Goal: Task Accomplishment & Management: Complete application form

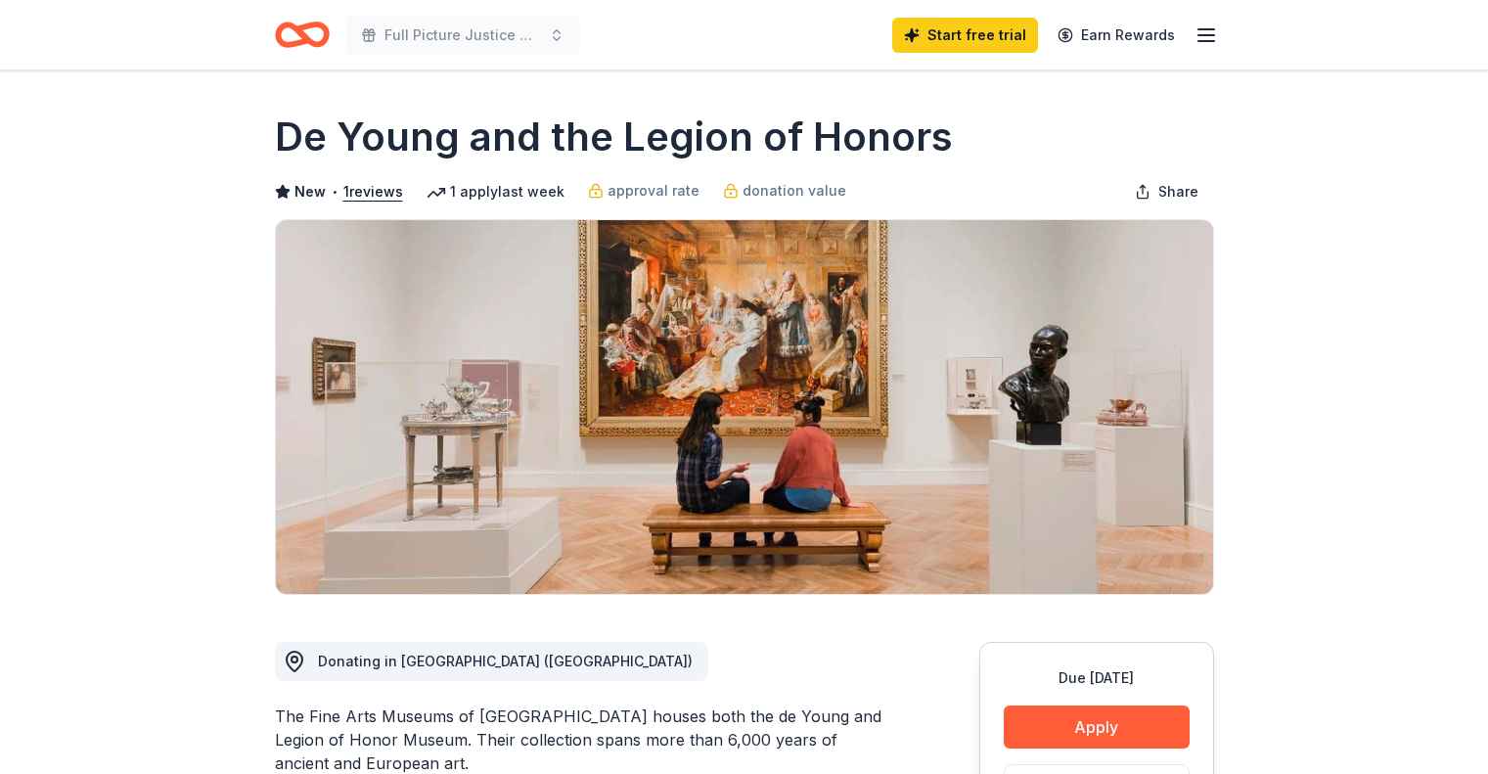
scroll to position [333, 0]
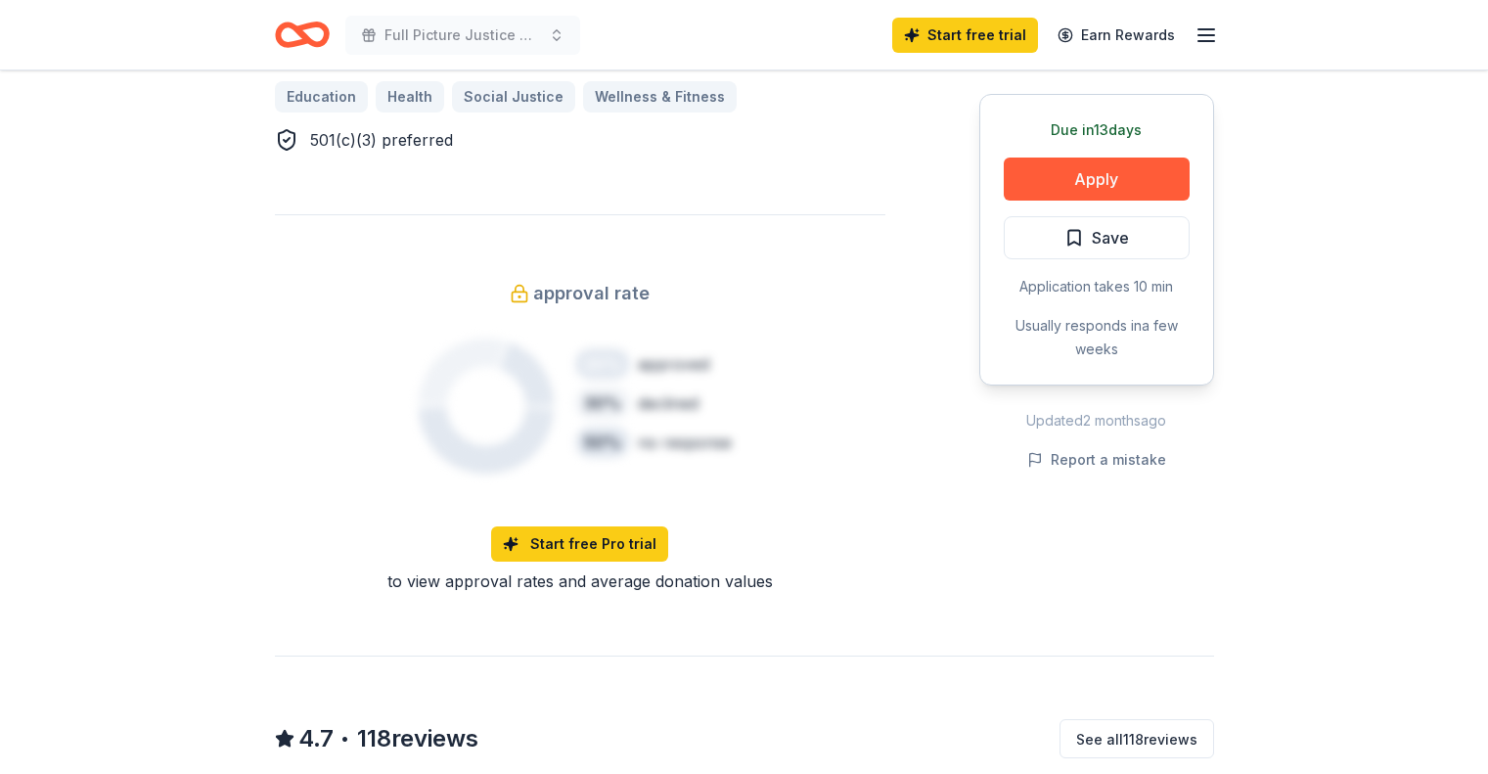
scroll to position [1424, 0]
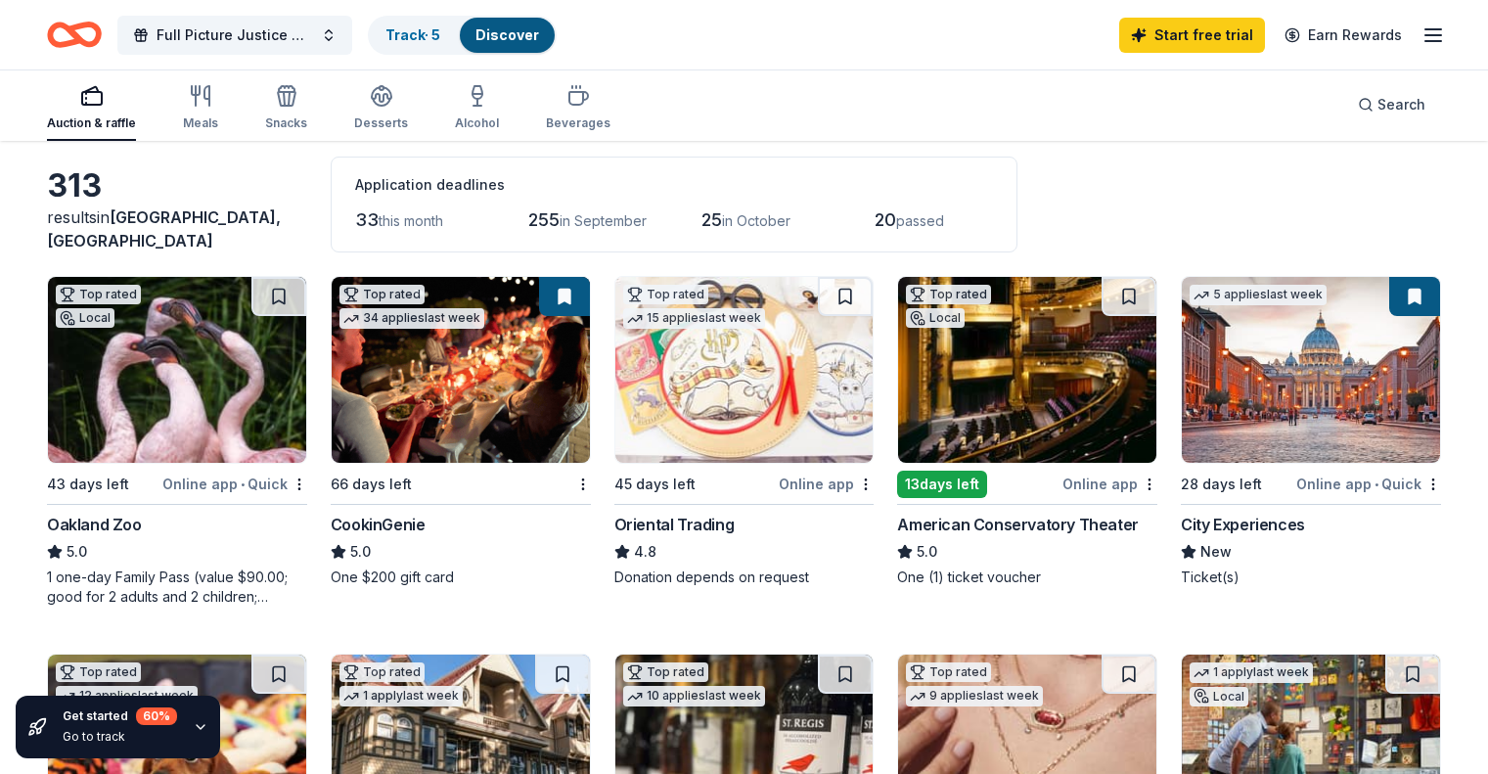
scroll to position [68, 0]
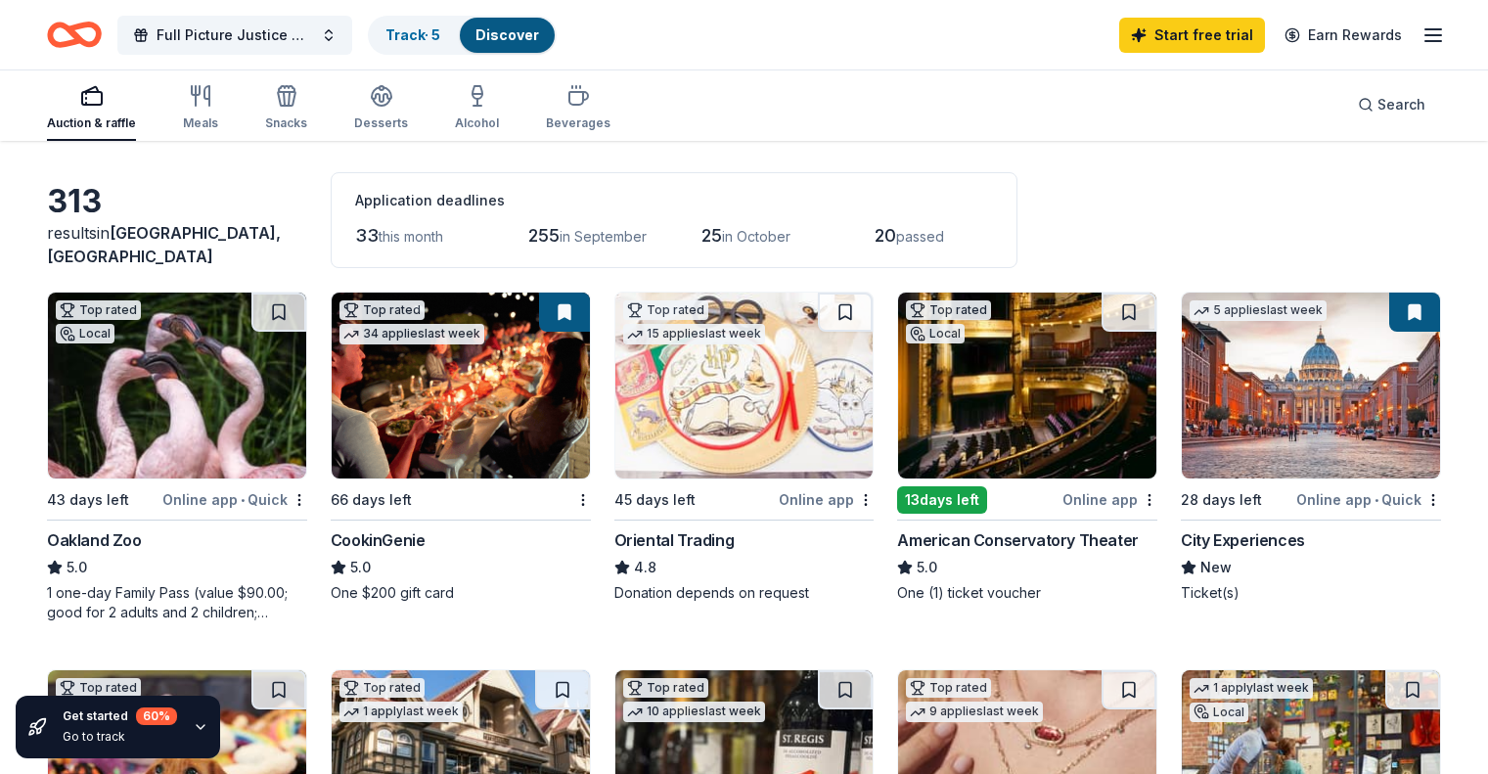
click at [192, 363] on img at bounding box center [177, 386] width 258 height 186
drag, startPoint x: 488, startPoint y: 394, endPoint x: 450, endPoint y: 423, distance: 47.5
click at [450, 423] on img at bounding box center [461, 386] width 258 height 186
click at [729, 389] on img at bounding box center [744, 386] width 258 height 186
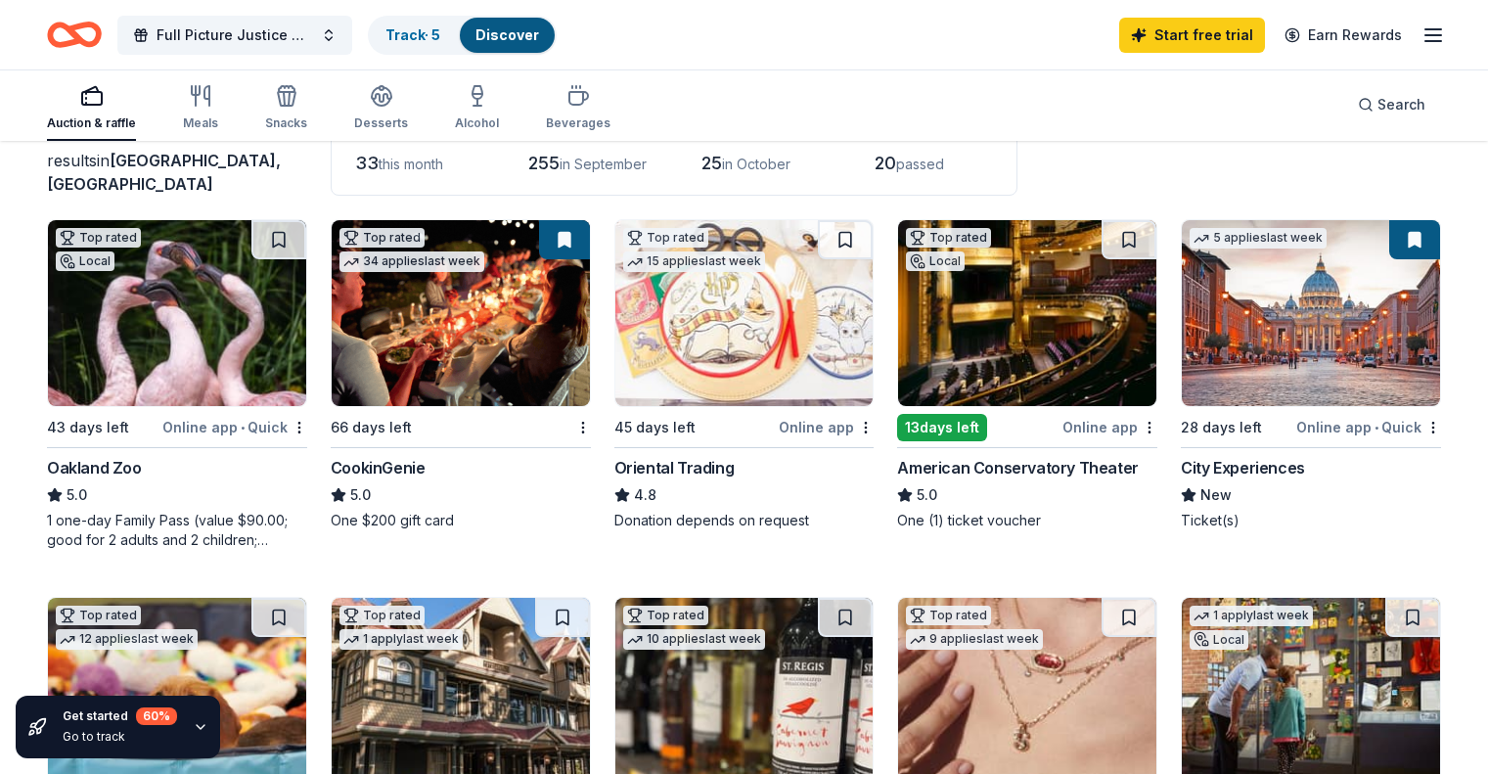
scroll to position [140, 0]
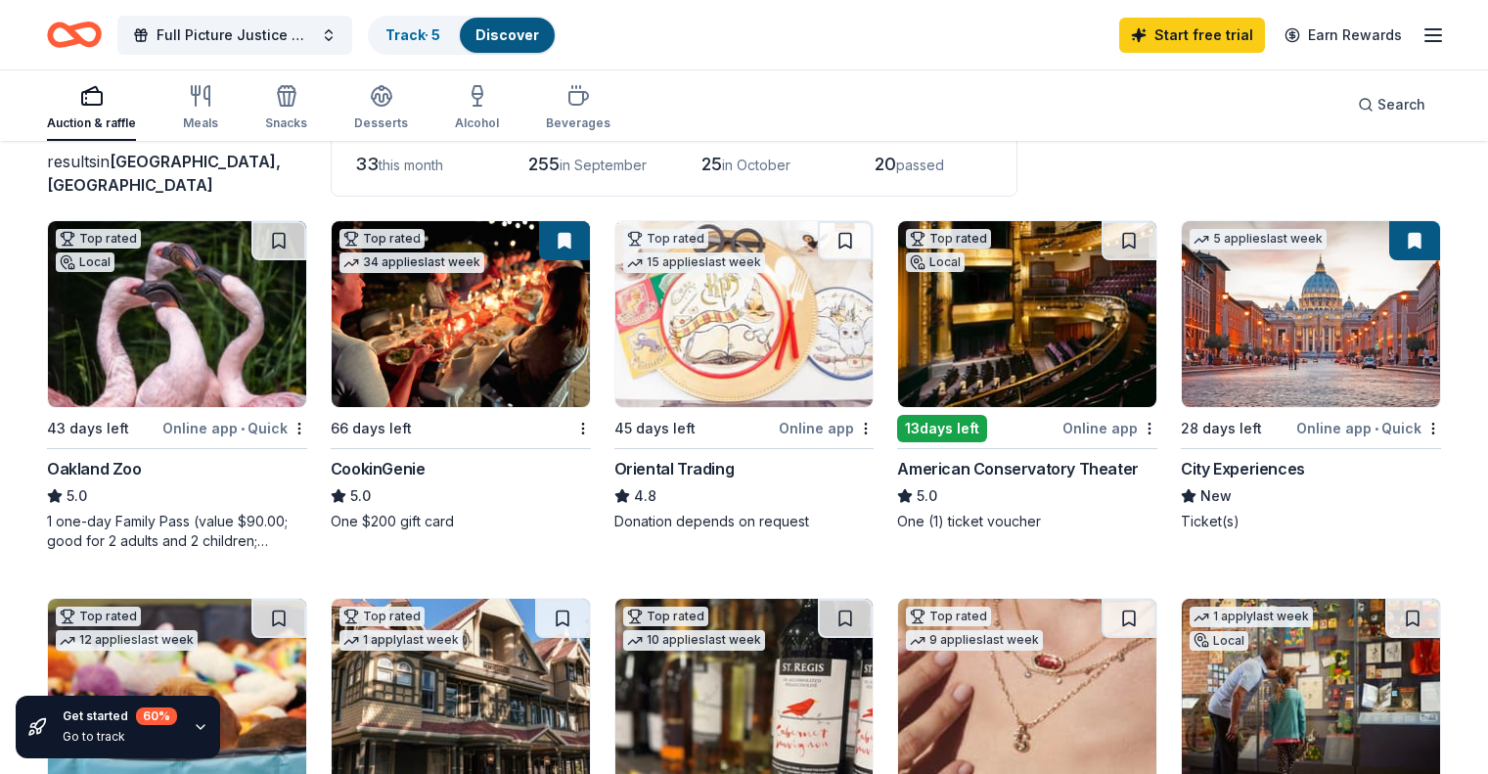
click at [1019, 318] on img at bounding box center [1027, 314] width 258 height 186
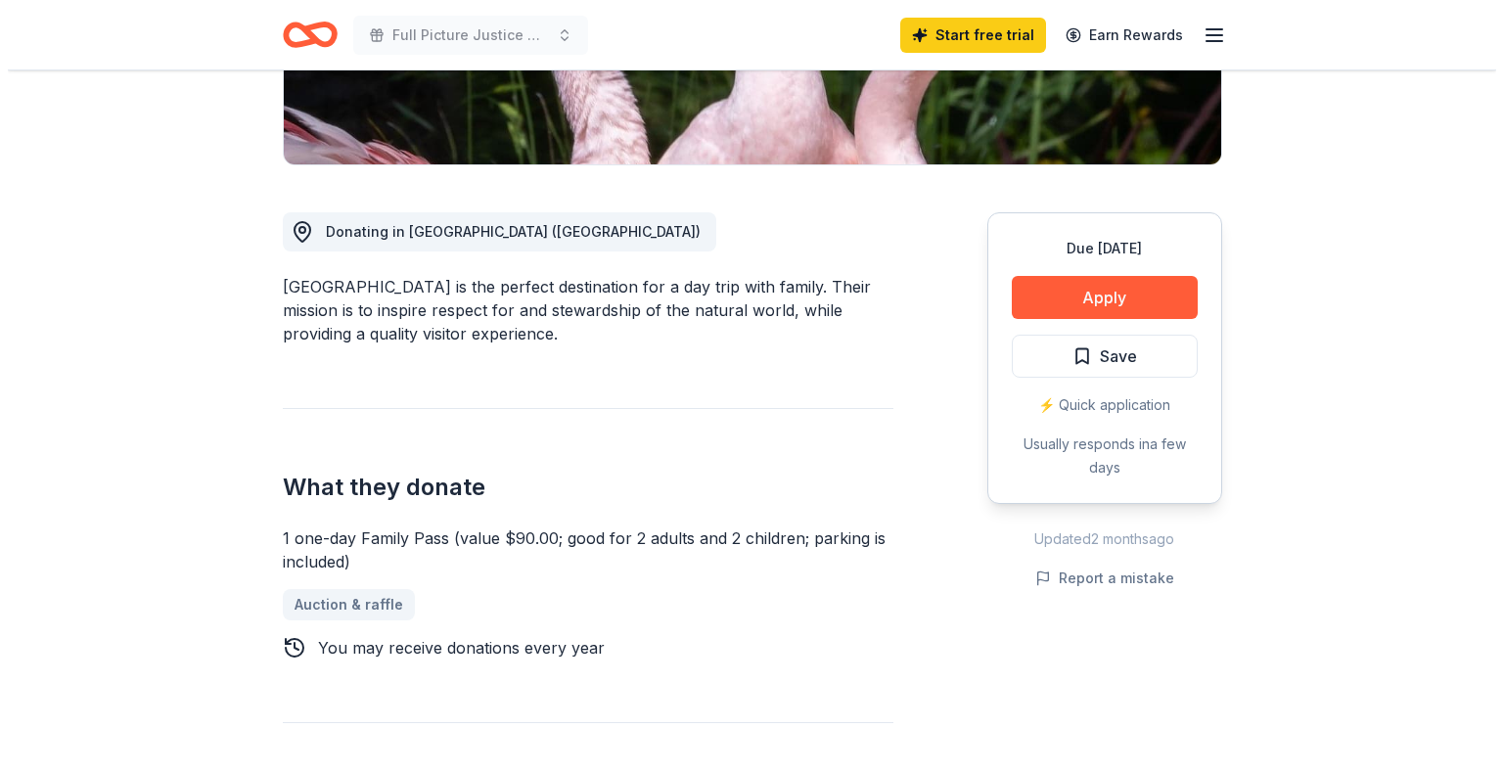
scroll to position [442, 0]
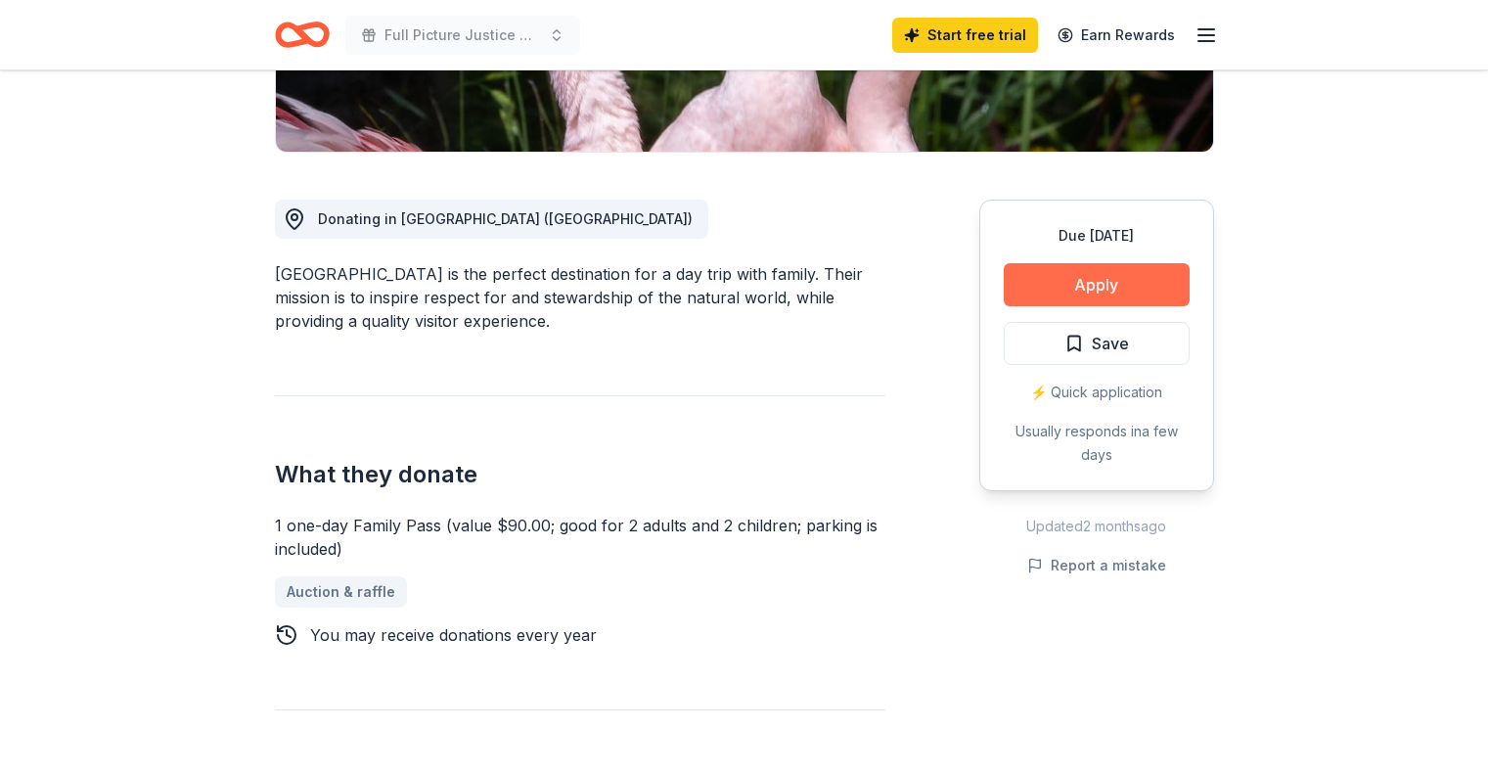
click at [1090, 276] on button "Apply" at bounding box center [1097, 284] width 186 height 43
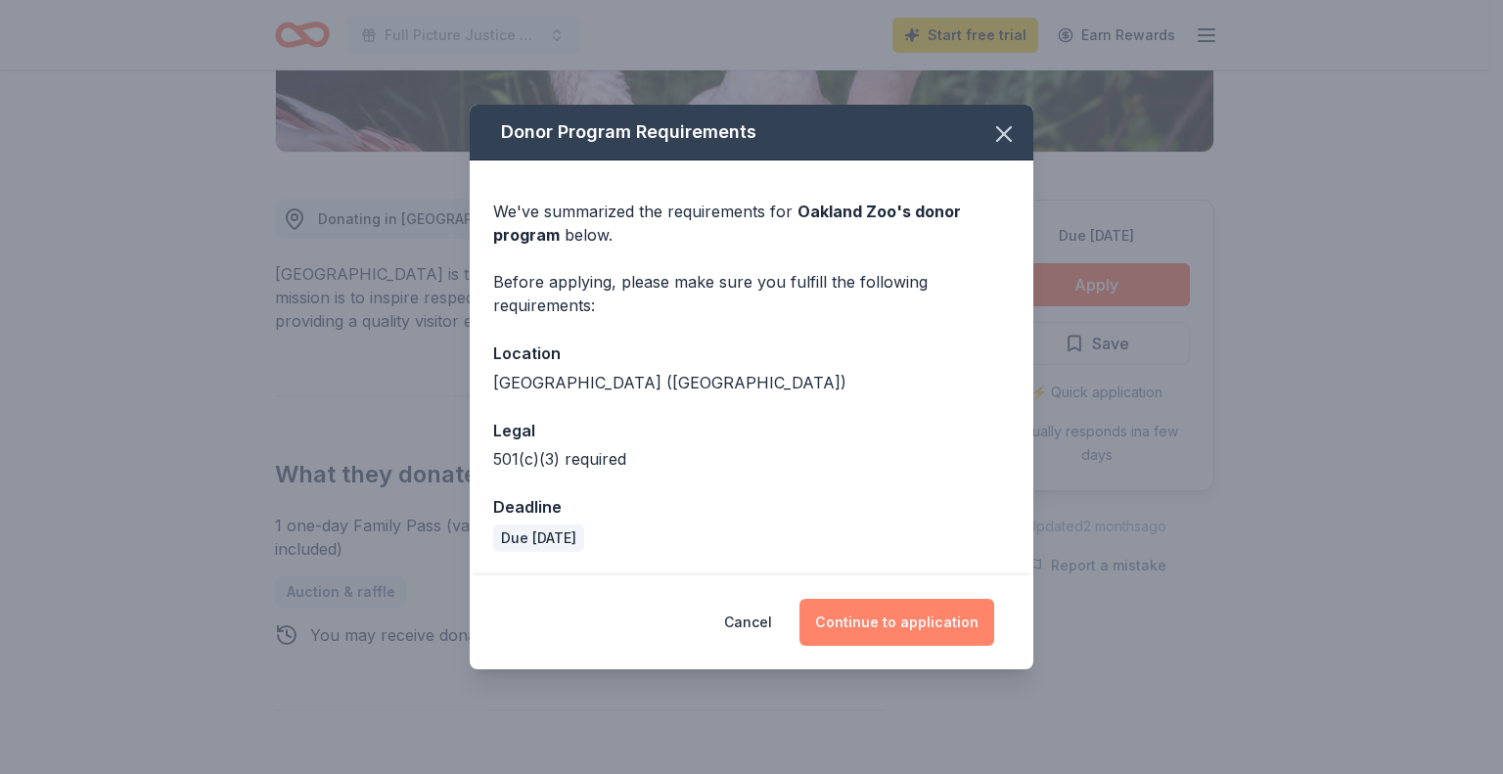
click at [865, 618] on button "Continue to application" at bounding box center [896, 622] width 195 height 47
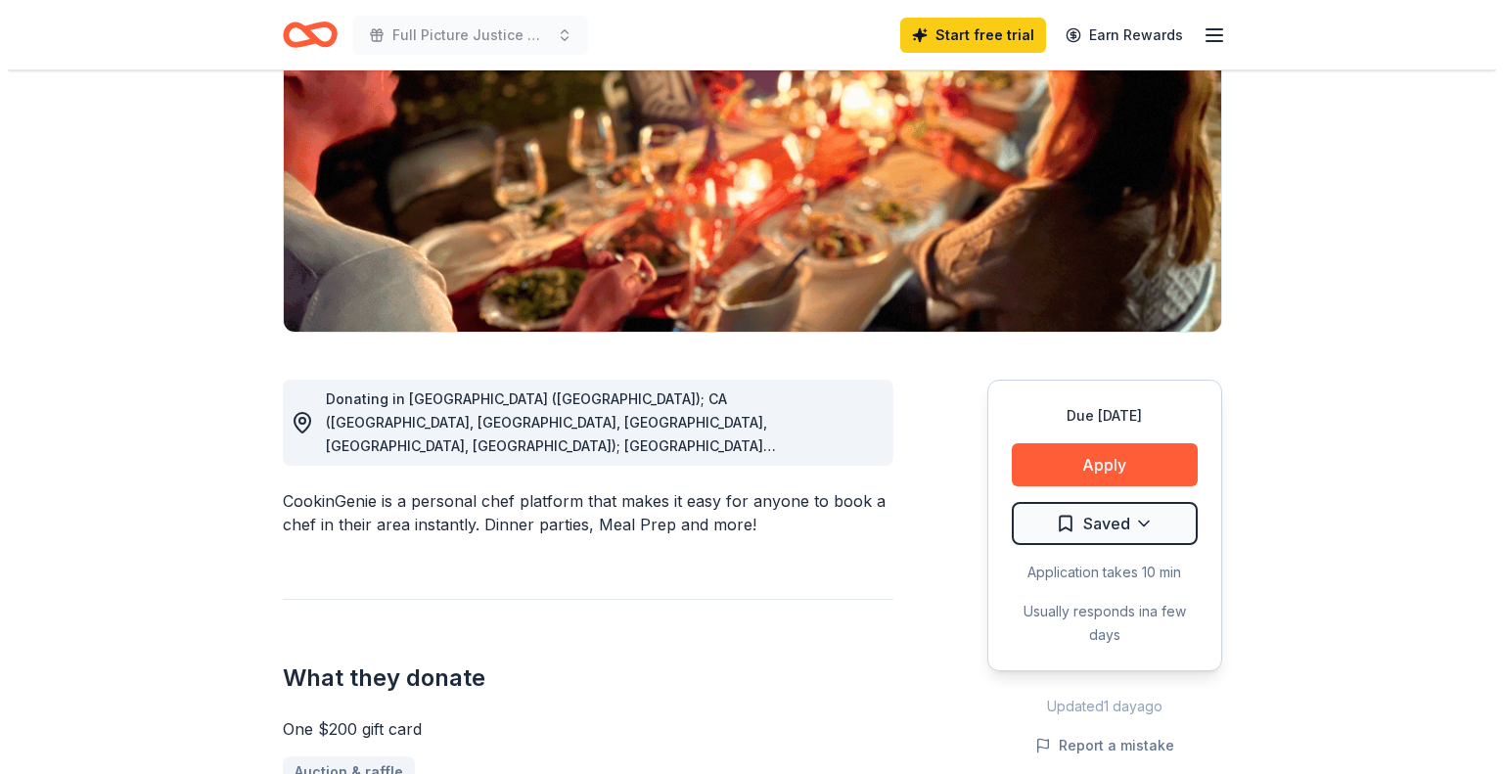
scroll to position [261, 0]
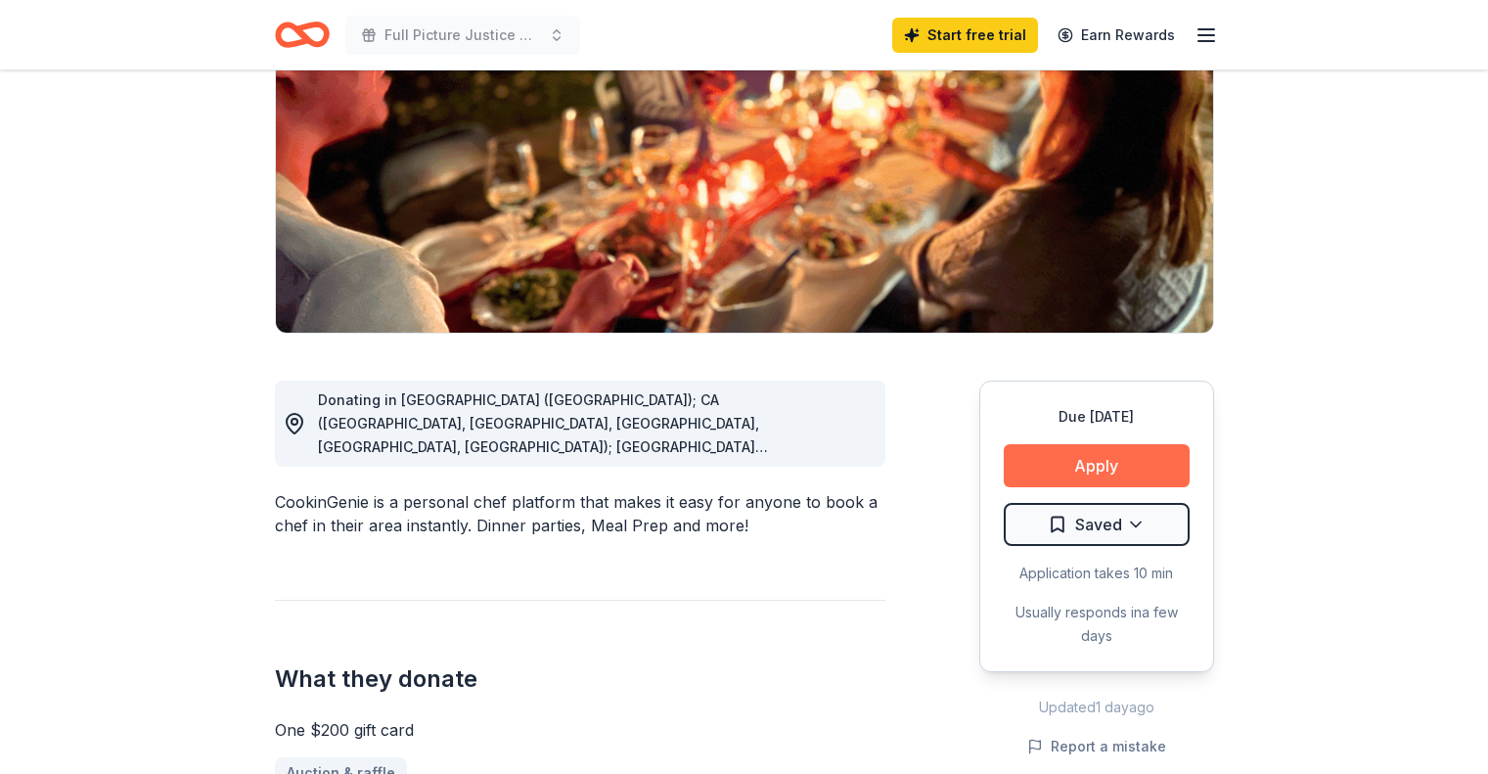
click at [1101, 458] on button "Apply" at bounding box center [1097, 465] width 186 height 43
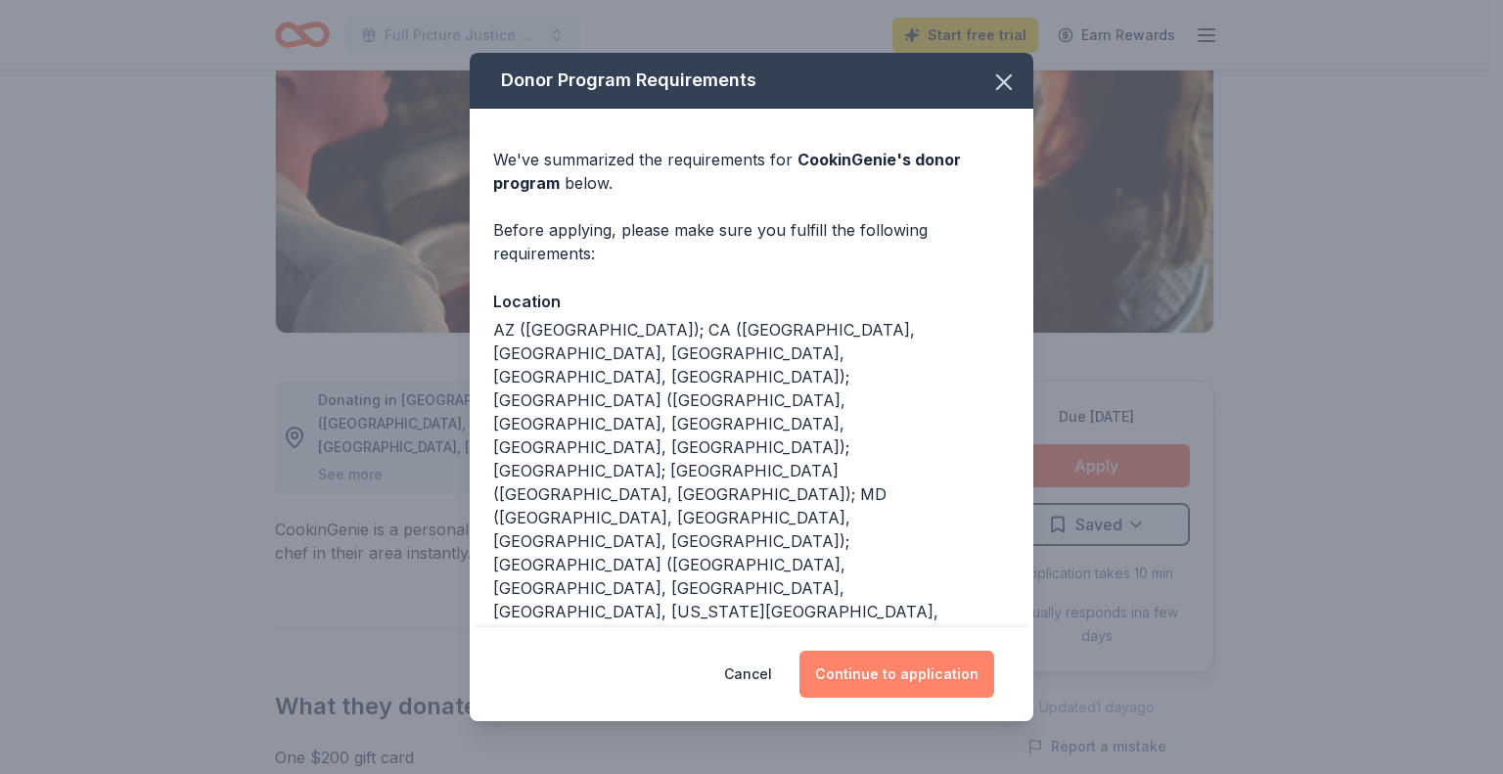
click at [898, 681] on button "Continue to application" at bounding box center [896, 674] width 195 height 47
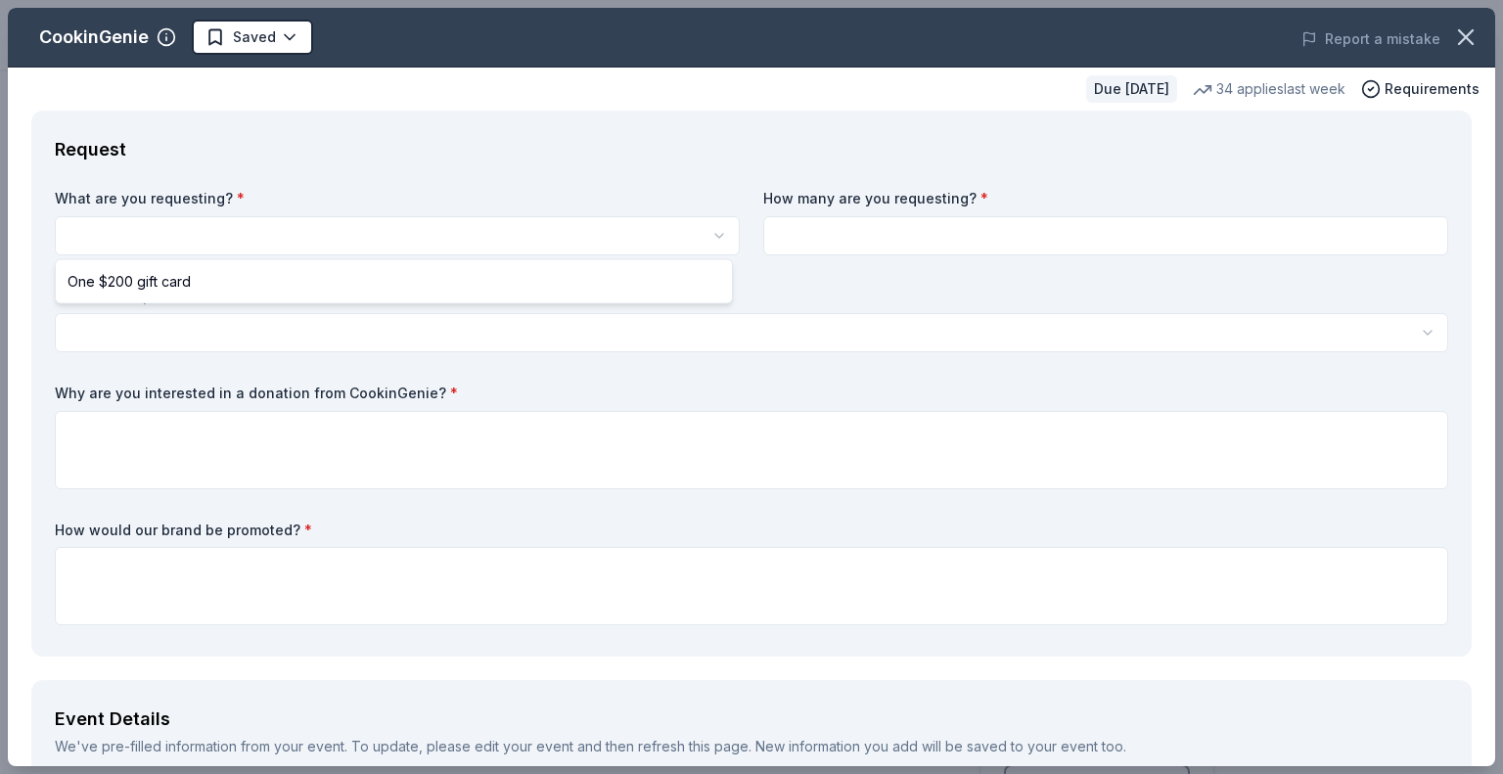
click at [304, 239] on html "Full Picture Justice Gala Start free trial Earn Rewards Due in 66 days Share Co…" at bounding box center [751, 387] width 1503 height 774
select select "One $200 gift card"
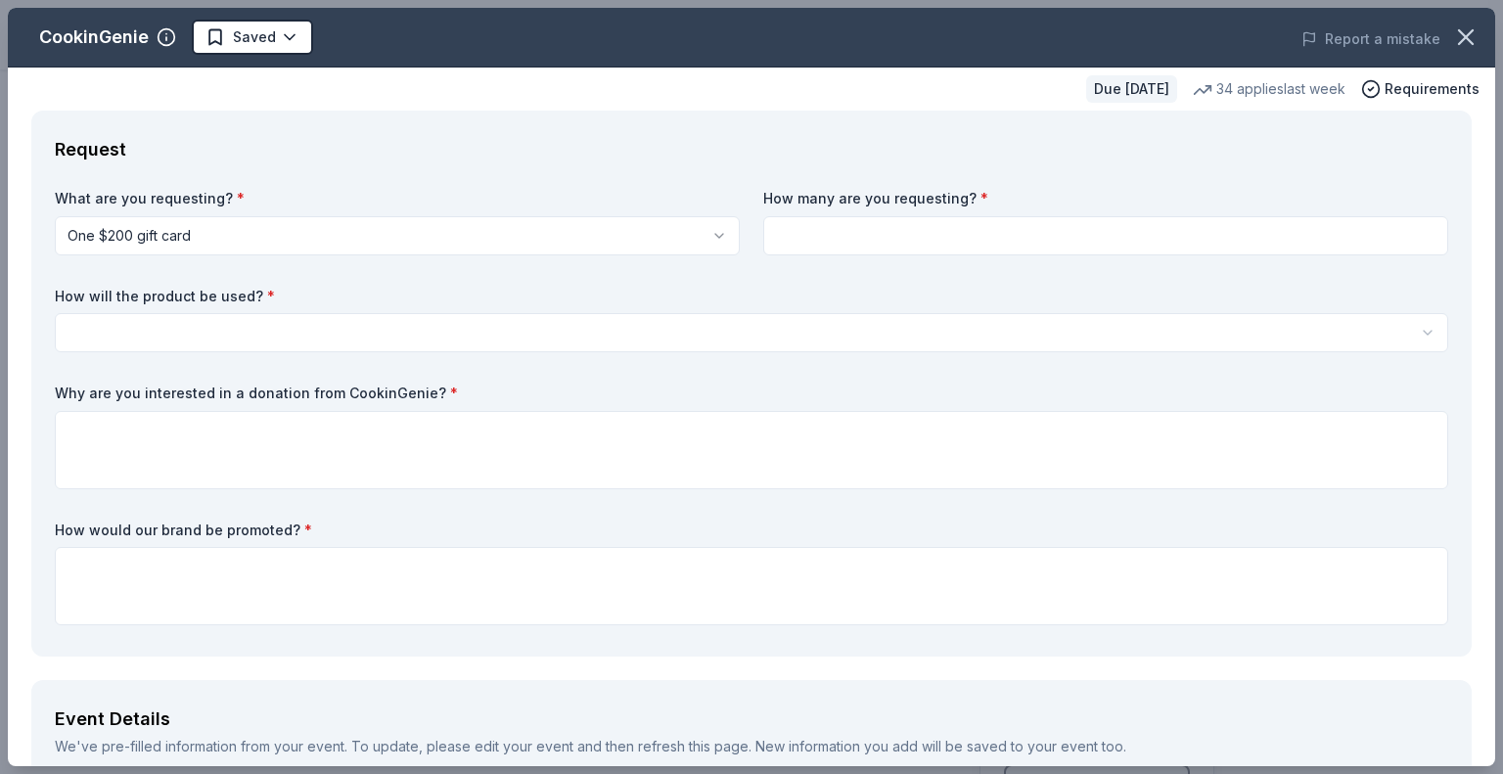
click at [905, 234] on input at bounding box center [1105, 235] width 685 height 39
type input "1"
click at [531, 330] on html "Full Picture Justice Gala Start free trial Earn Rewards Due in 66 days Share Co…" at bounding box center [751, 387] width 1503 height 774
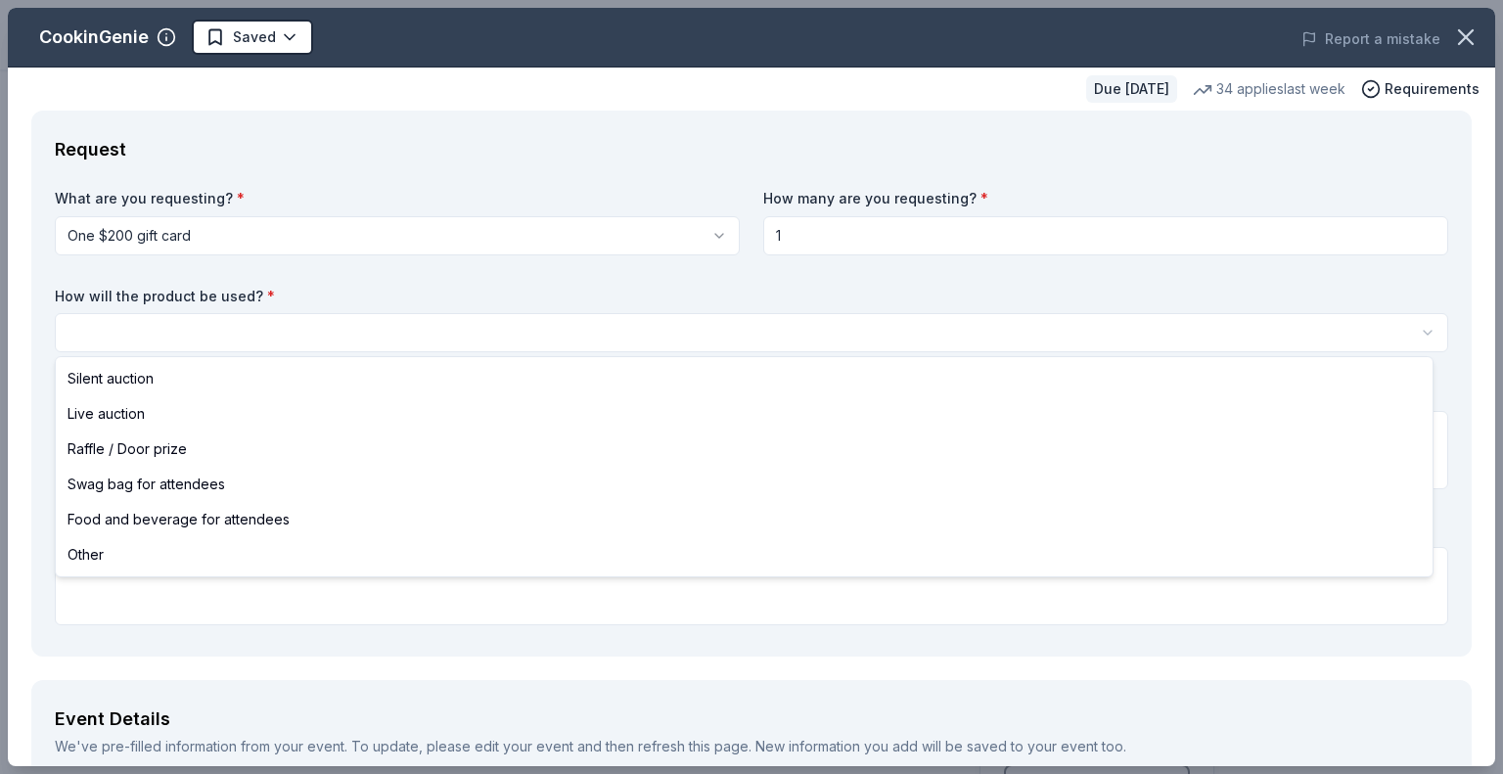
select select "silentAuction"
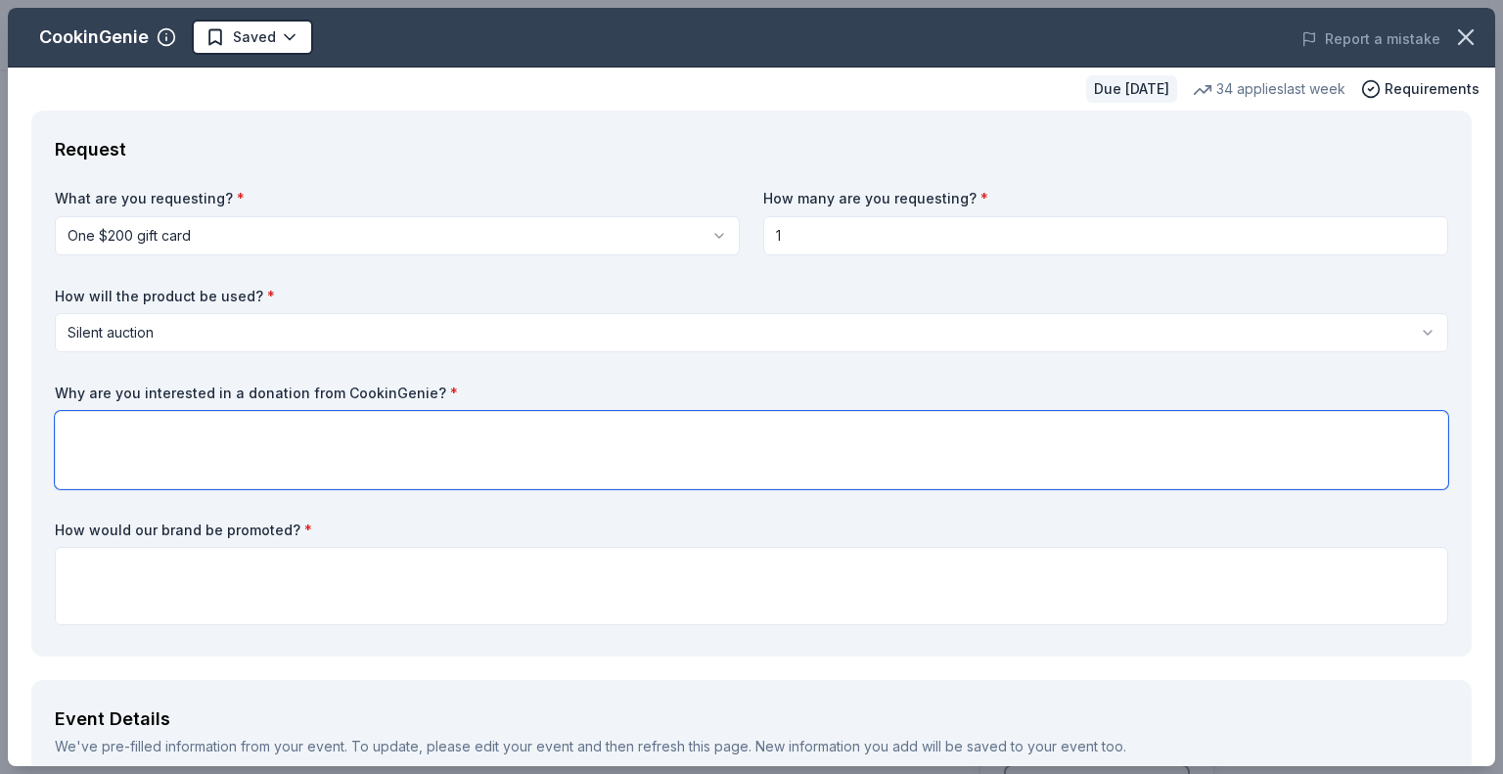
click at [160, 424] on textarea at bounding box center [751, 450] width 1393 height 78
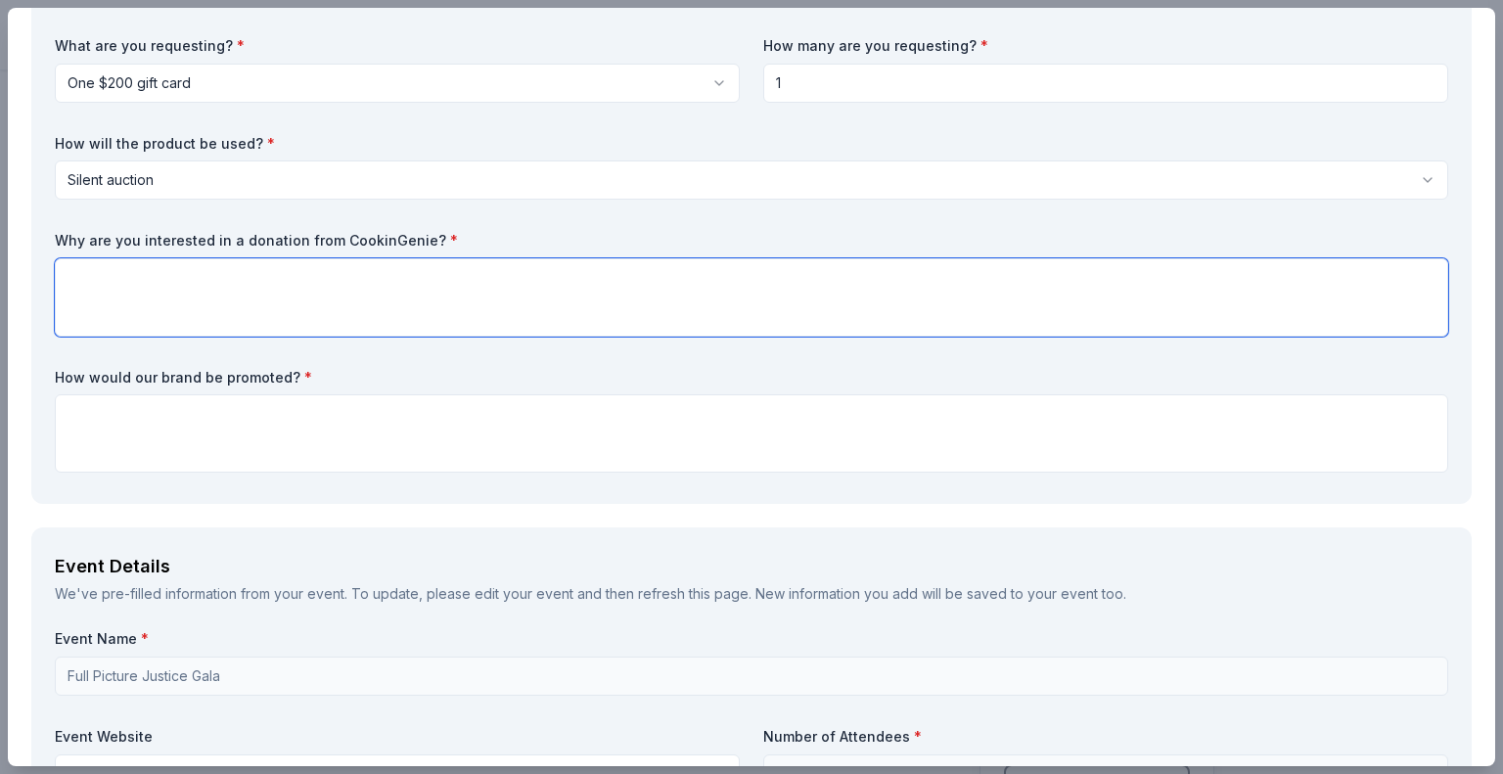
scroll to position [148, 0]
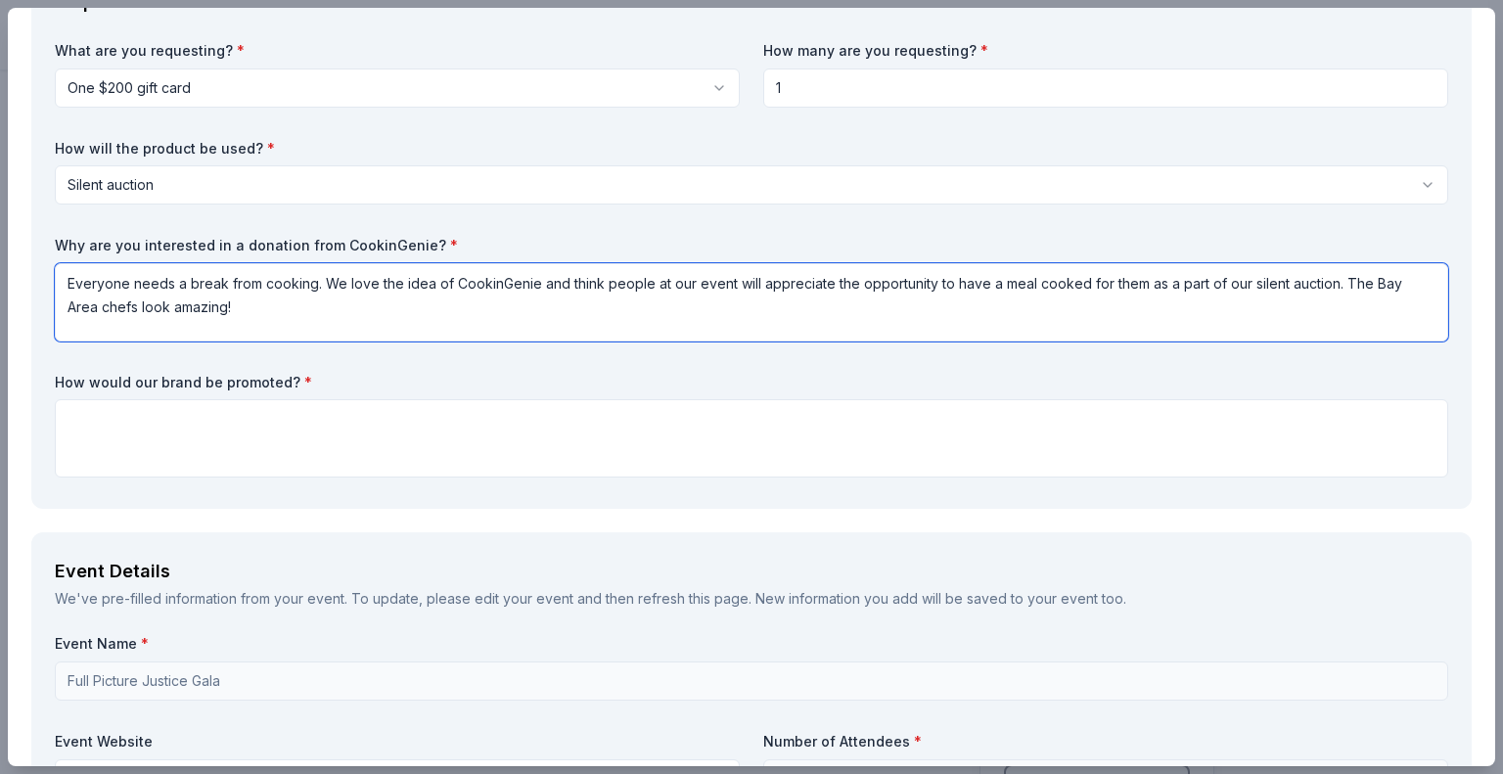
type textarea "Everyone needs a break from cooking. We love the idea of CookinGenie and think …"
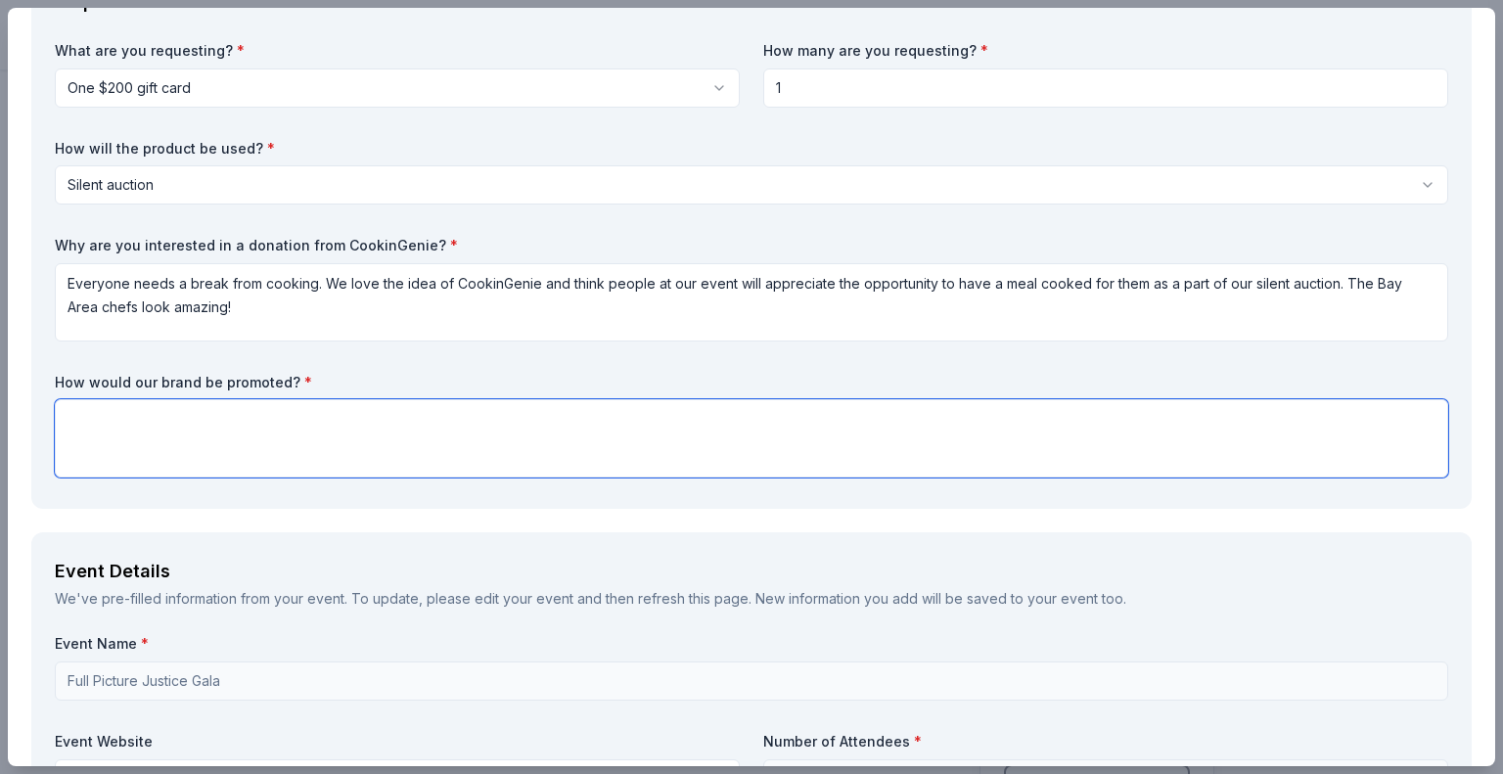
click at [421, 425] on textarea at bounding box center [751, 438] width 1393 height 78
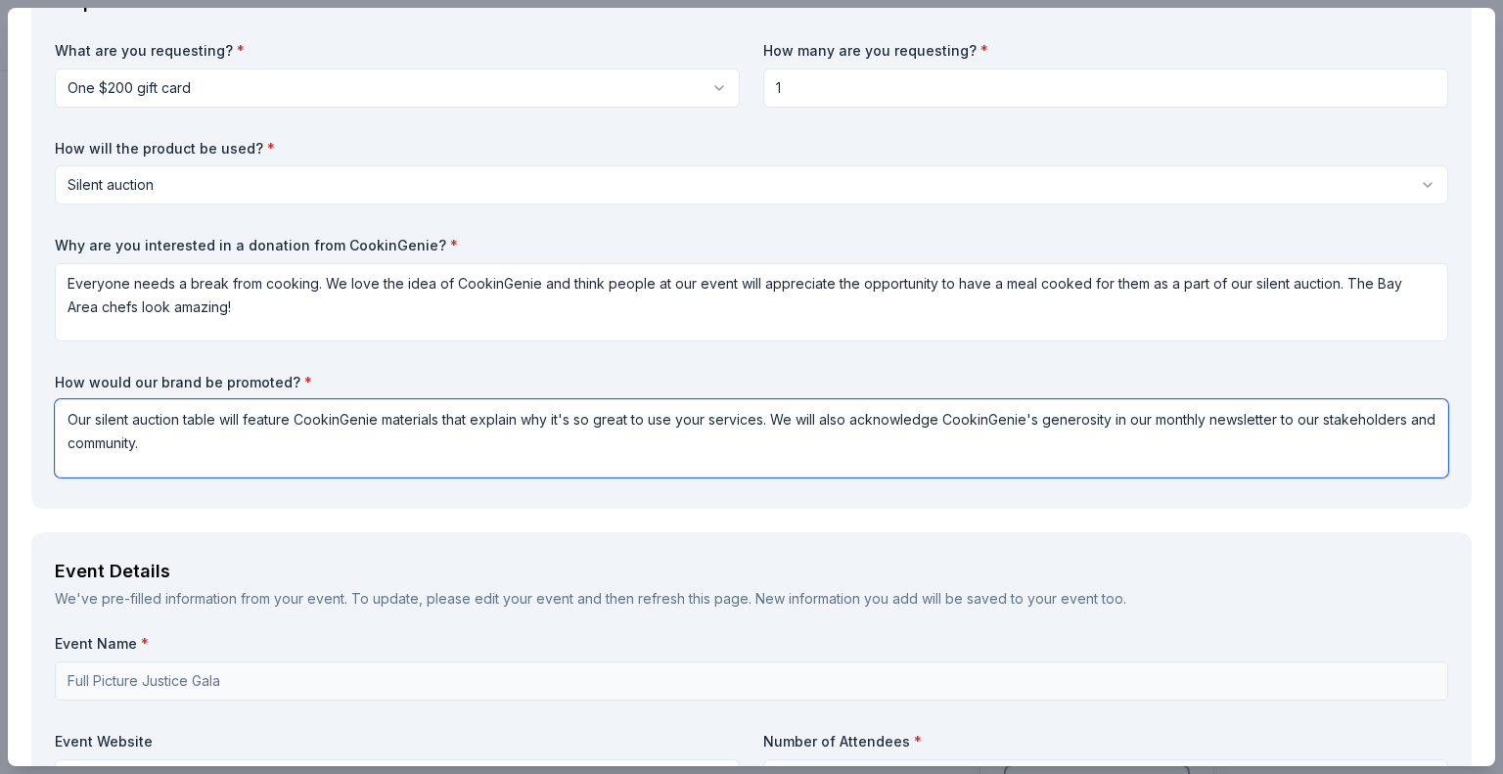
click at [1409, 416] on textarea "Our silent auction table will feature CookinGenie materials that explain why it…" at bounding box center [751, 438] width 1393 height 78
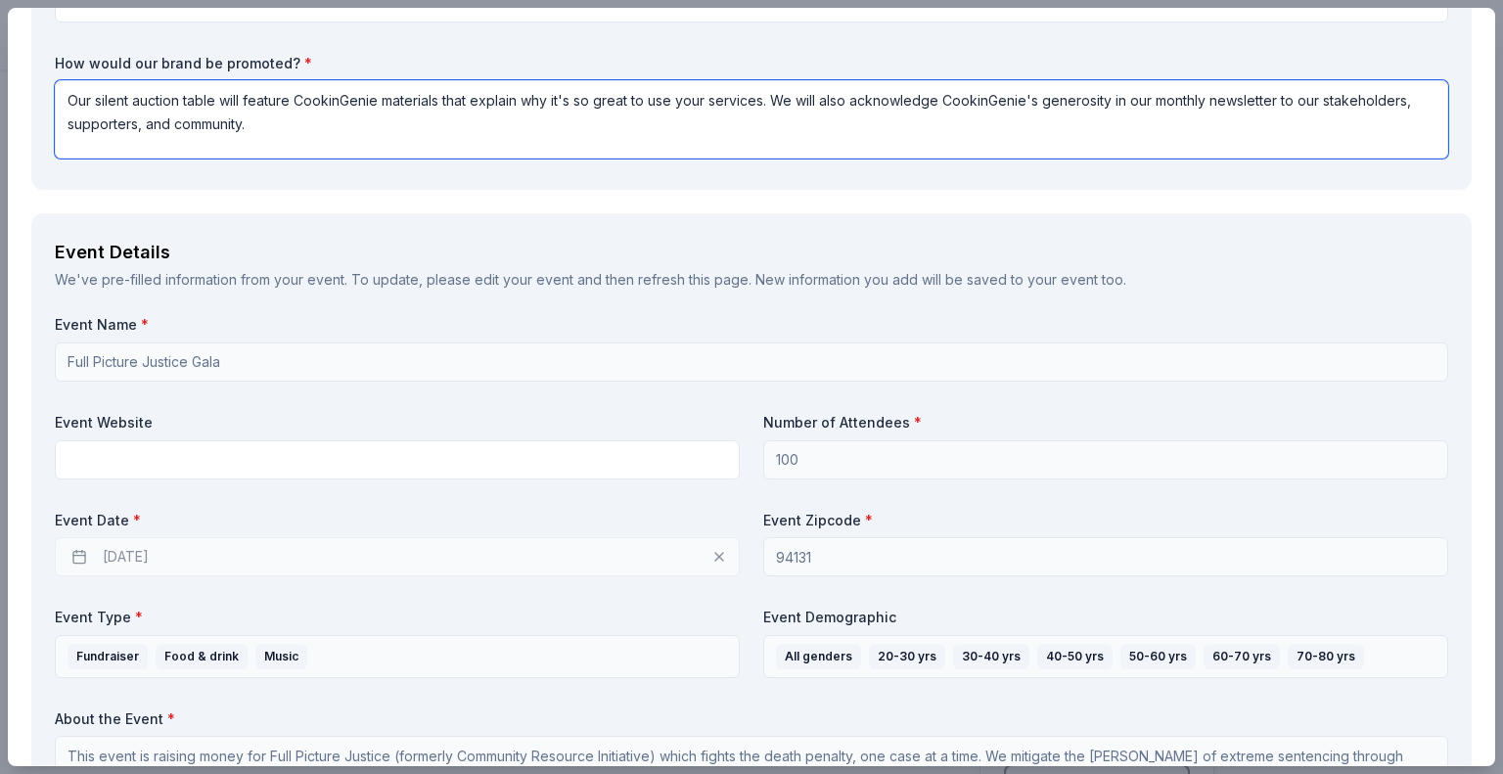
scroll to position [468, 0]
type textarea "Our silent auction table will feature CookinGenie materials that explain why it…"
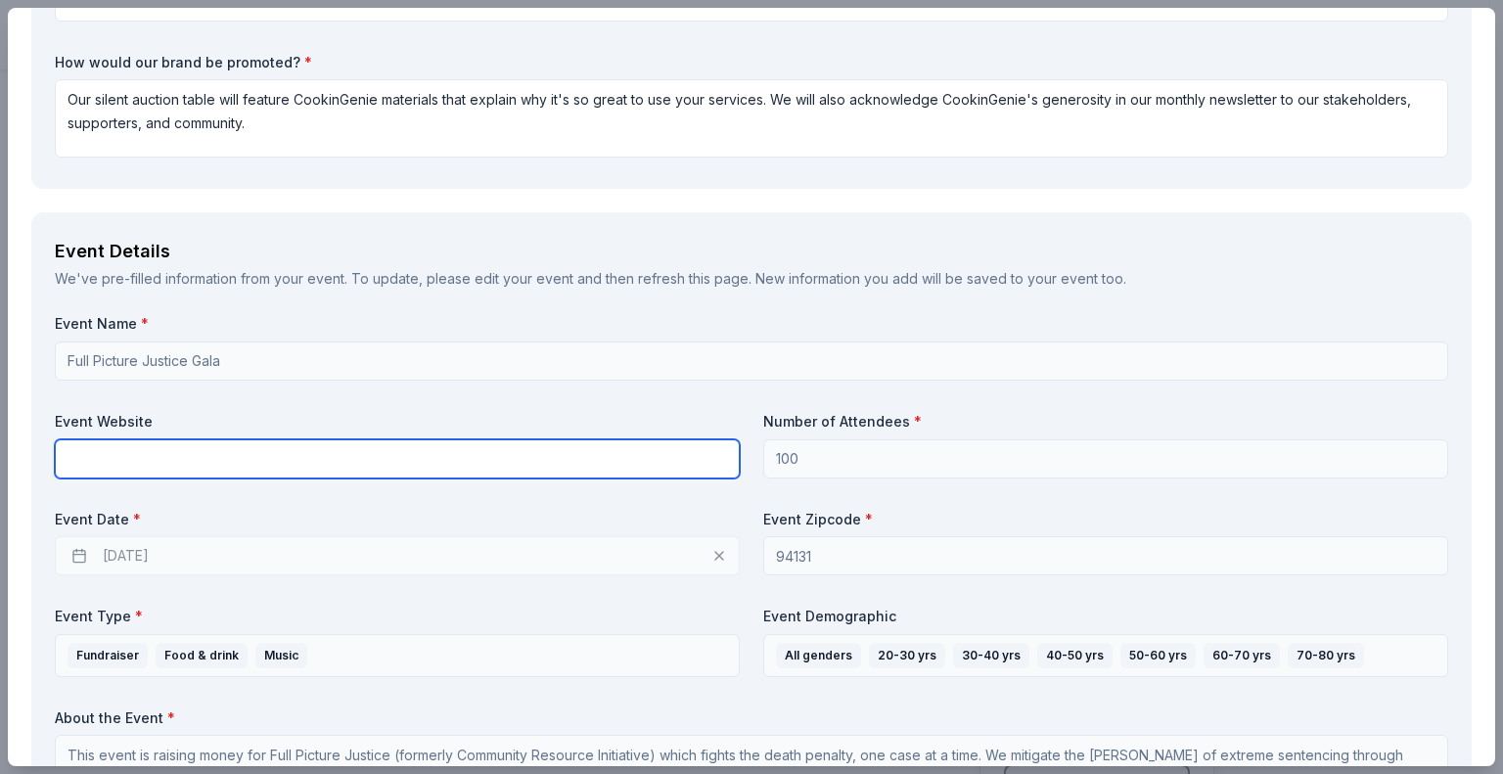
click at [262, 456] on input "text" at bounding box center [397, 458] width 685 height 39
paste input "https://www.fullpicturejustice.org/about"
type input "https://www.fullpicturejustice.org/about"
drag, startPoint x: 335, startPoint y: 465, endPoint x: 51, endPoint y: 436, distance: 285.1
click at [51, 436] on div "Event Details We've pre-filled information from your event. To update, please e…" at bounding box center [751, 528] width 1440 height 632
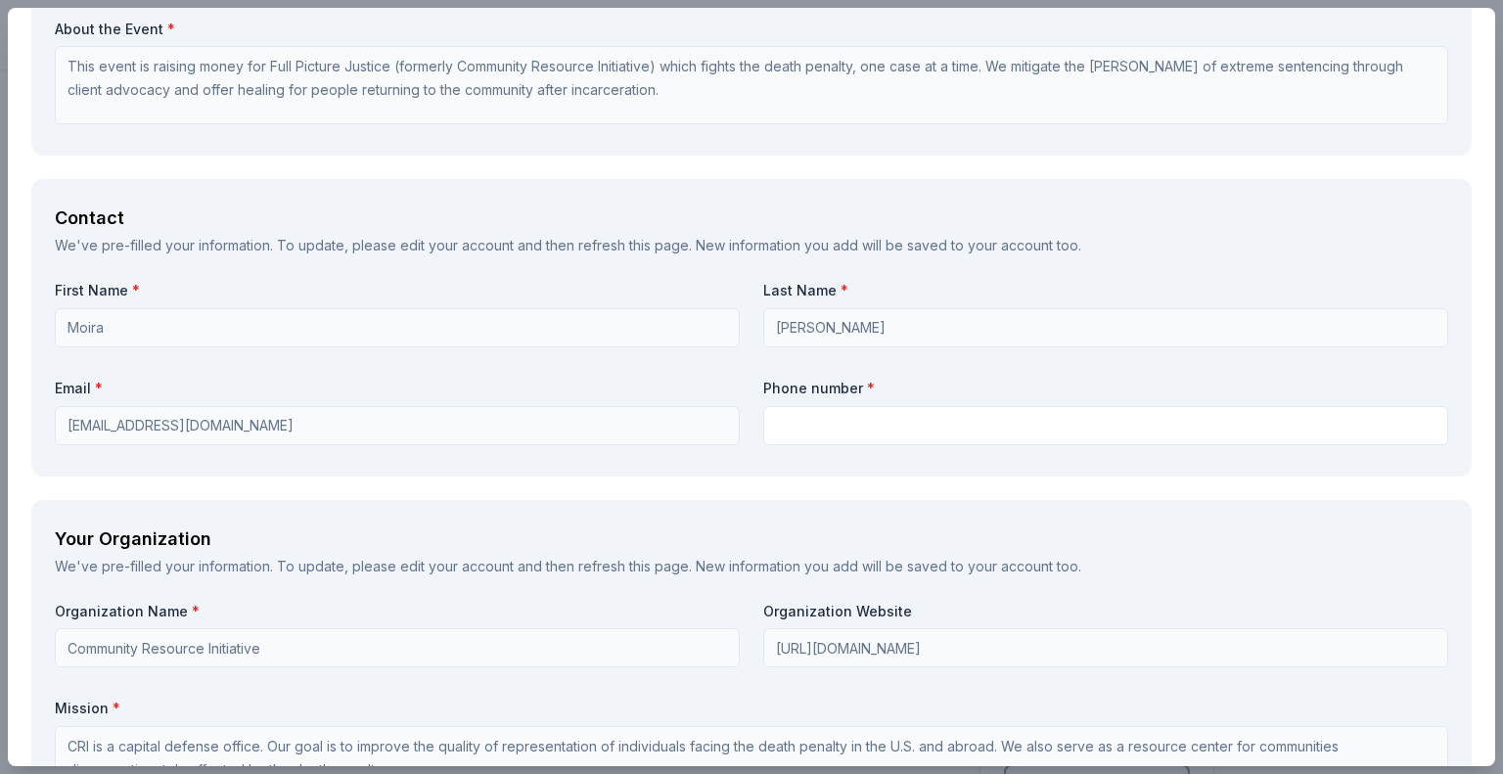
scroll to position [1159, 0]
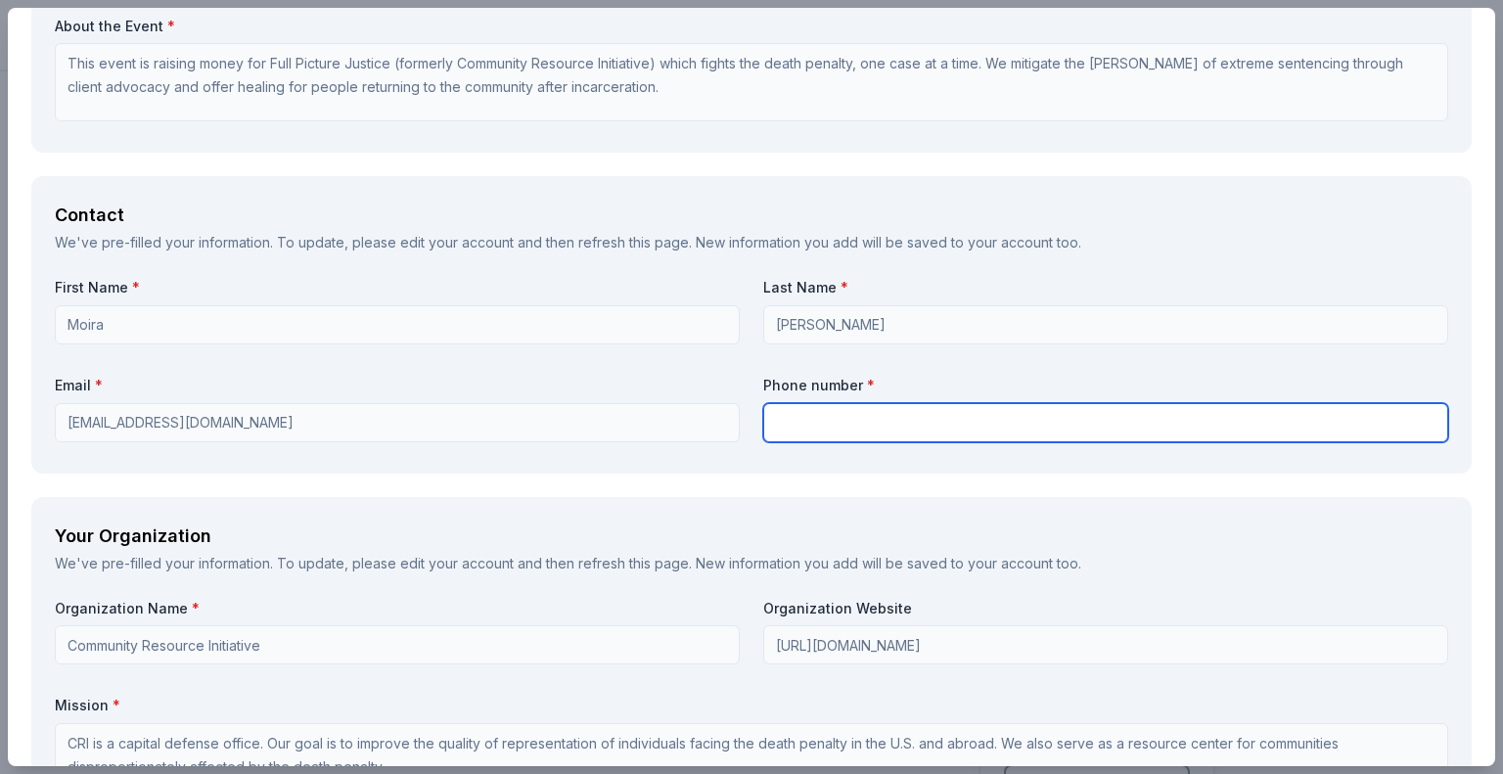
click at [807, 417] on input "text" at bounding box center [1105, 422] width 685 height 39
type input "4153685343"
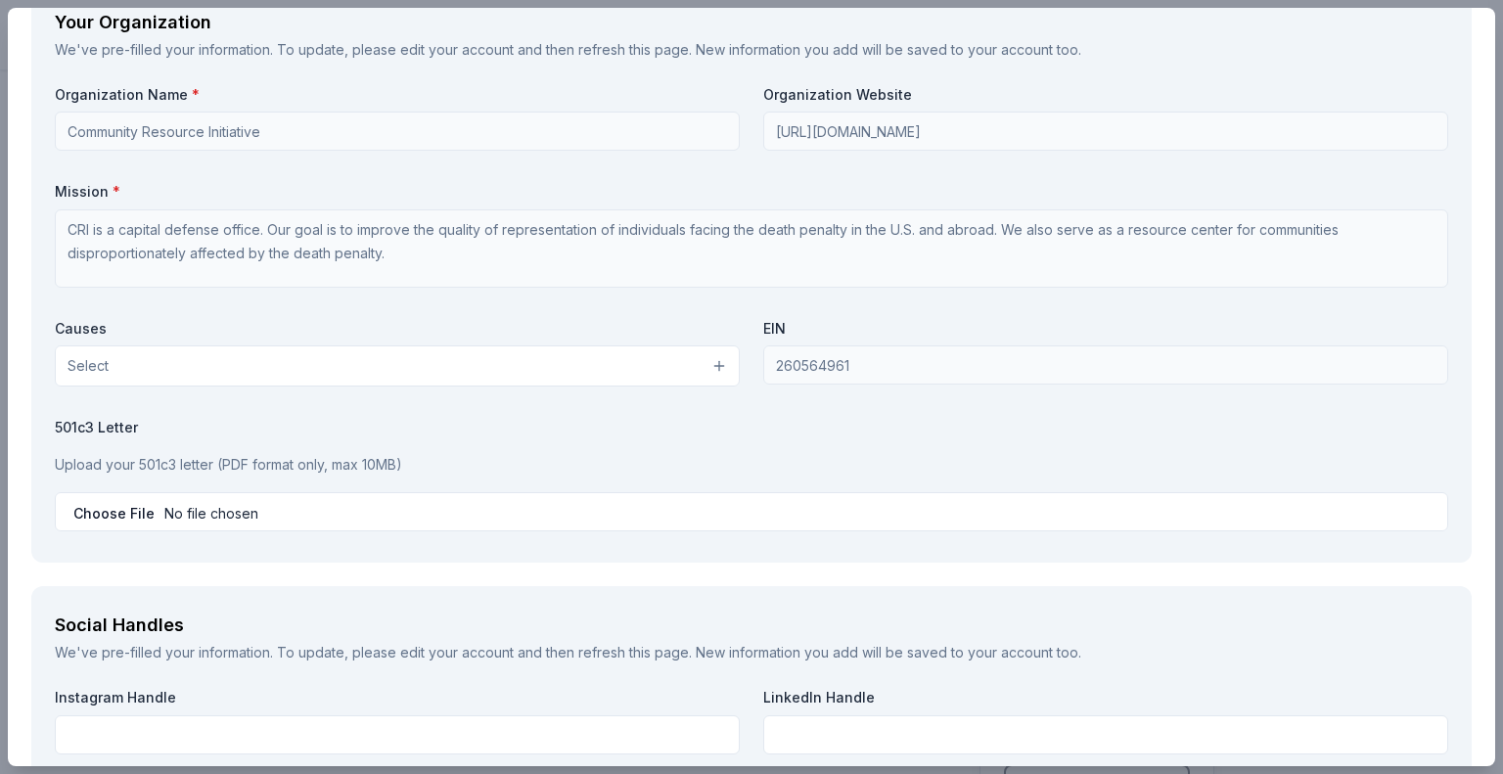
scroll to position [1678, 0]
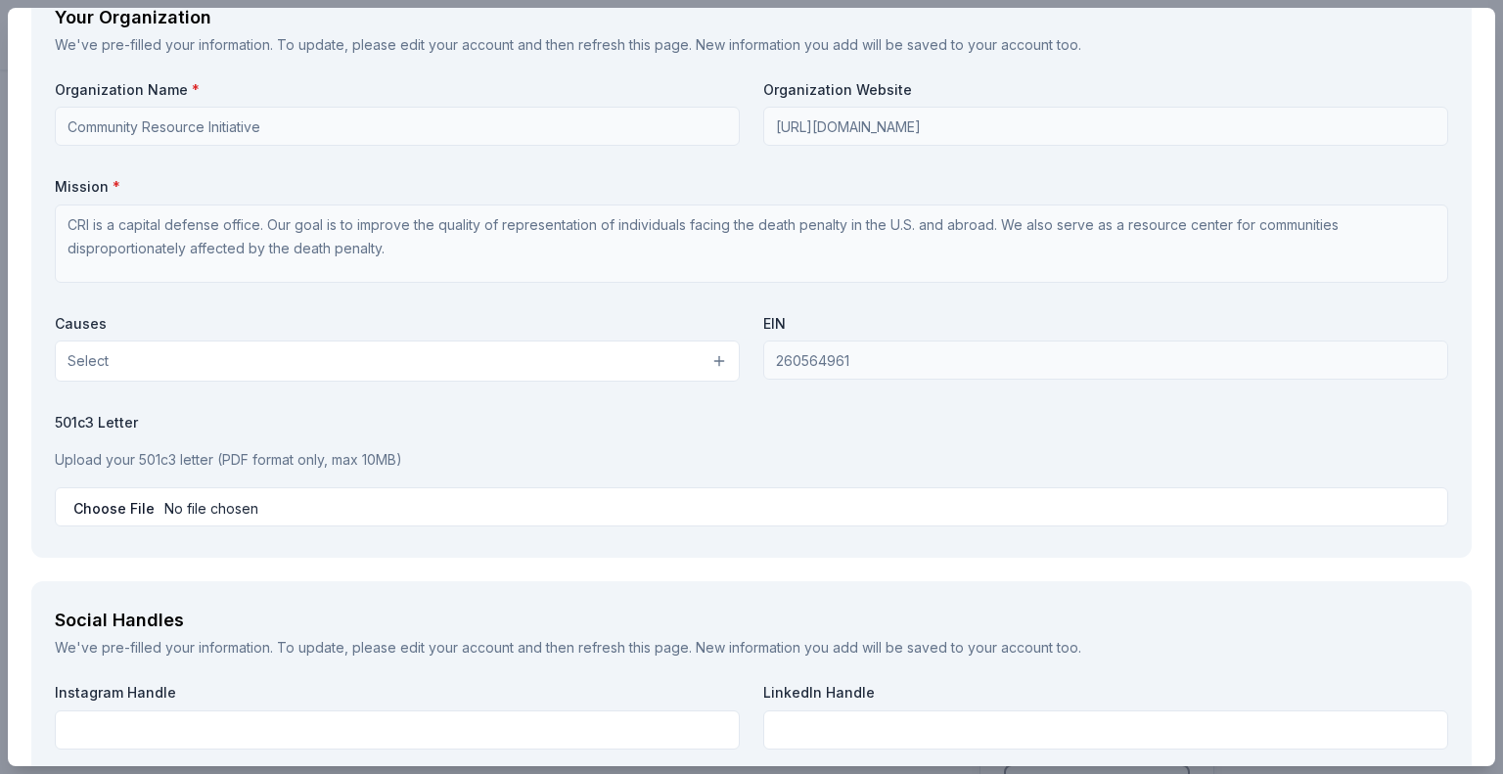
click at [711, 362] on button "Select" at bounding box center [397, 360] width 685 height 41
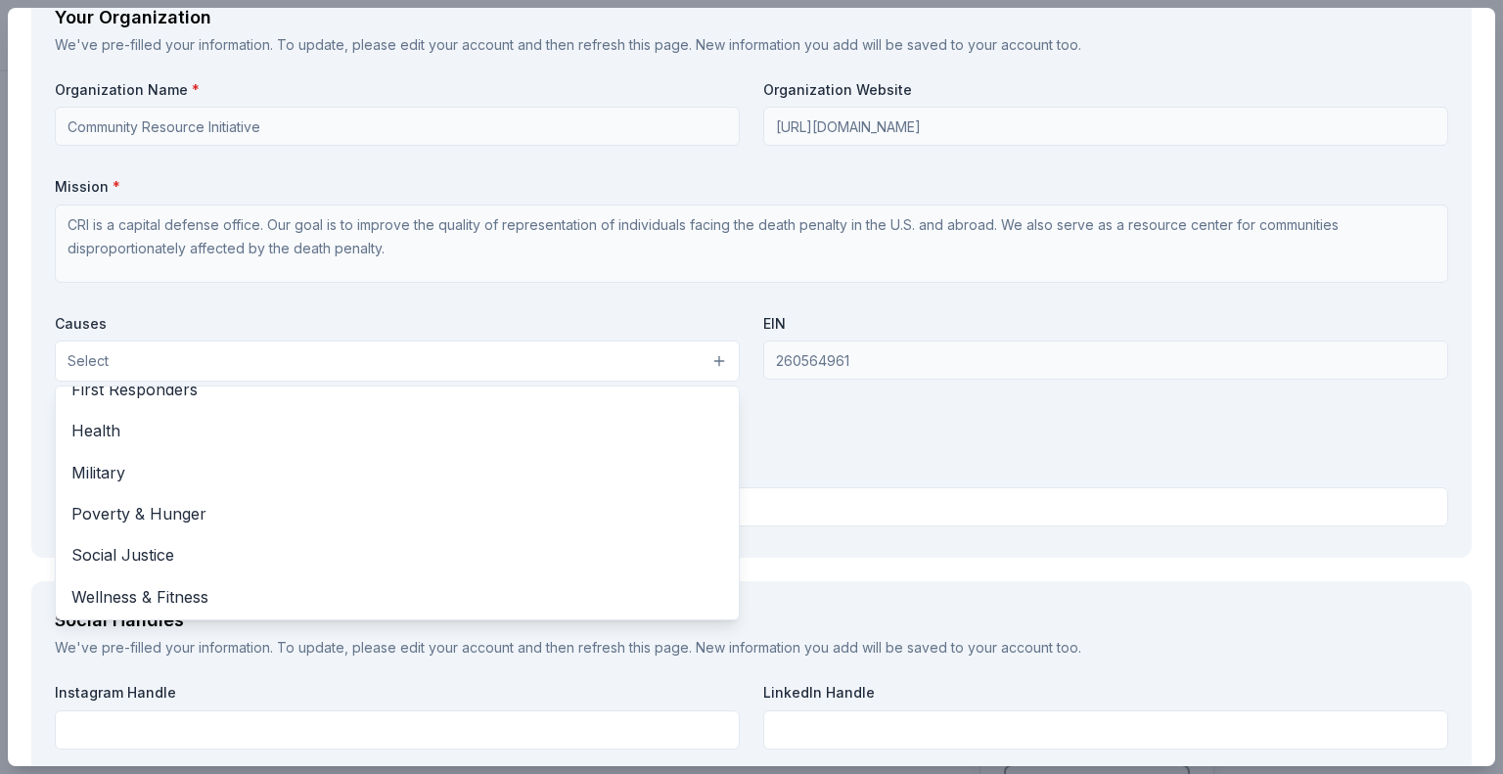
scroll to position [272, 0]
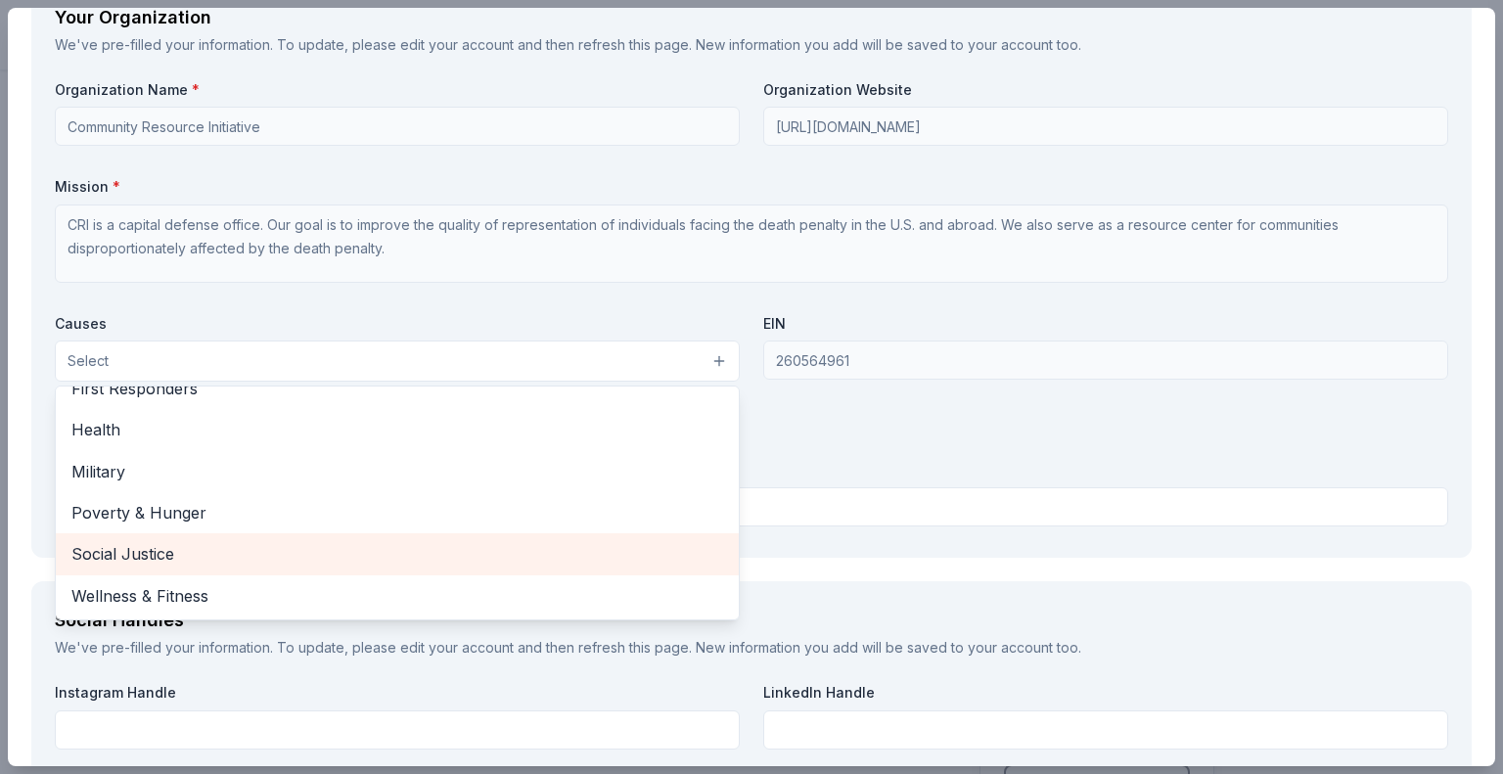
click at [149, 554] on span "Social Justice" at bounding box center [397, 553] width 652 height 25
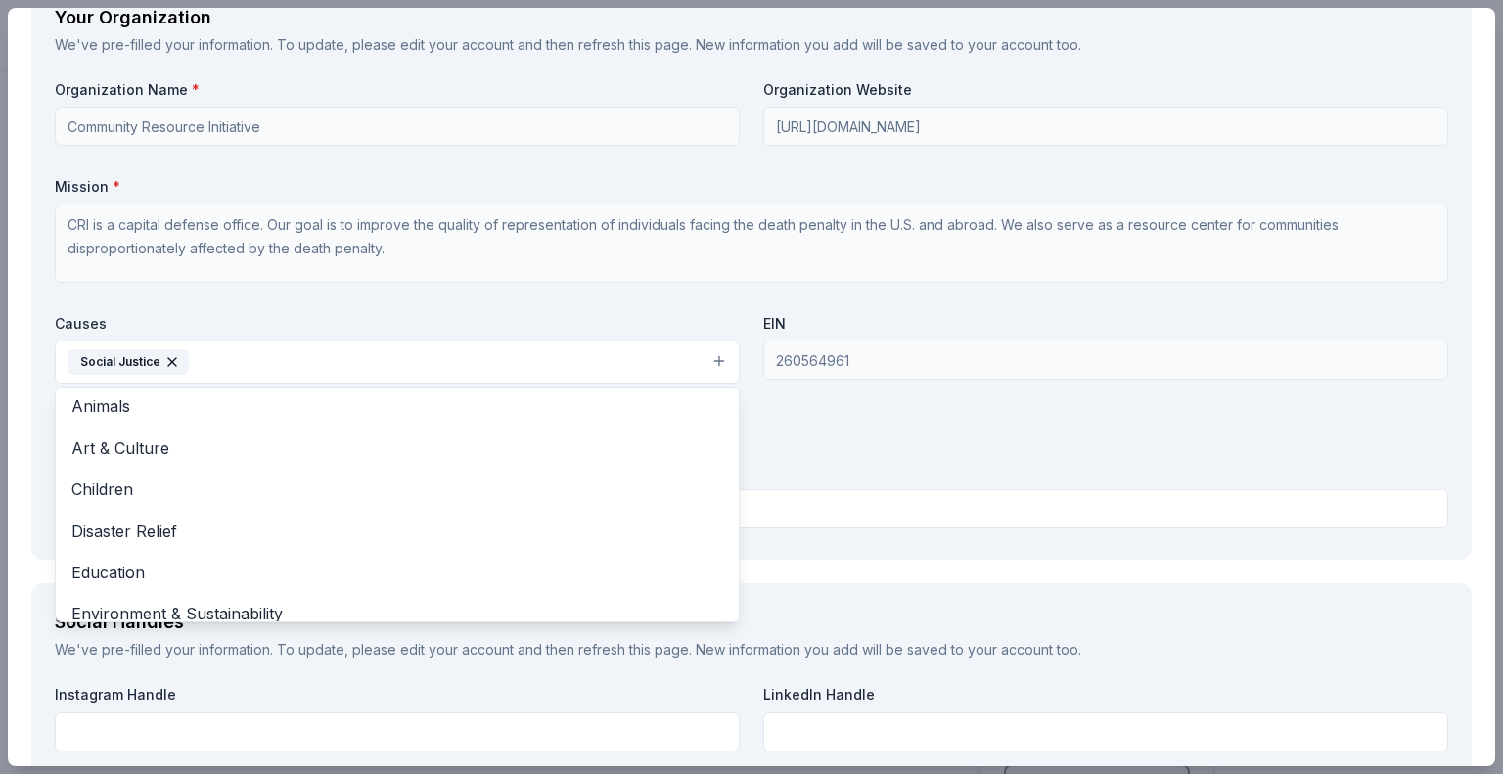
scroll to position [0, 0]
click at [819, 354] on div "Organization Name * Community Resource Initiative Organization Website http://c…" at bounding box center [751, 308] width 1393 height 456
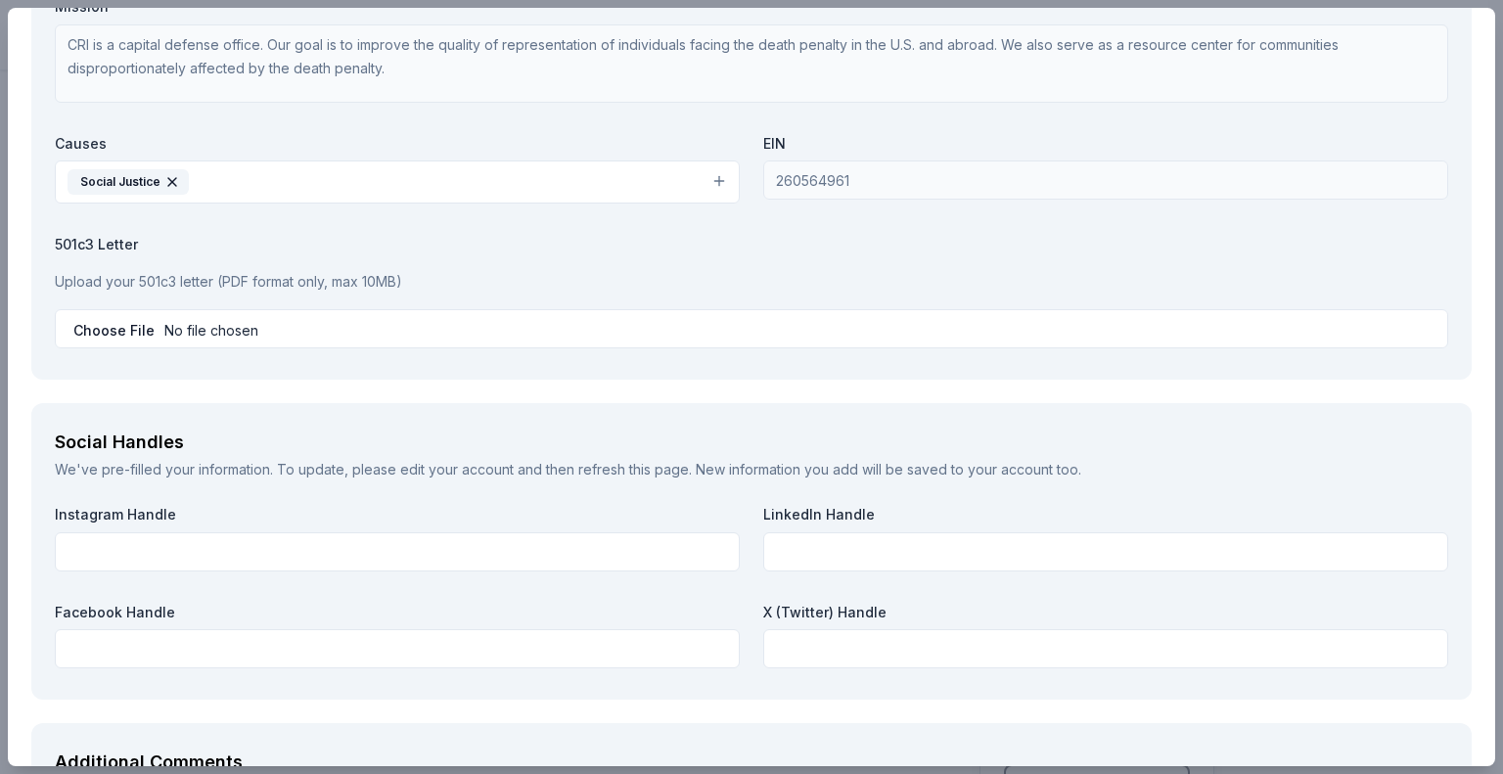
scroll to position [1860, 0]
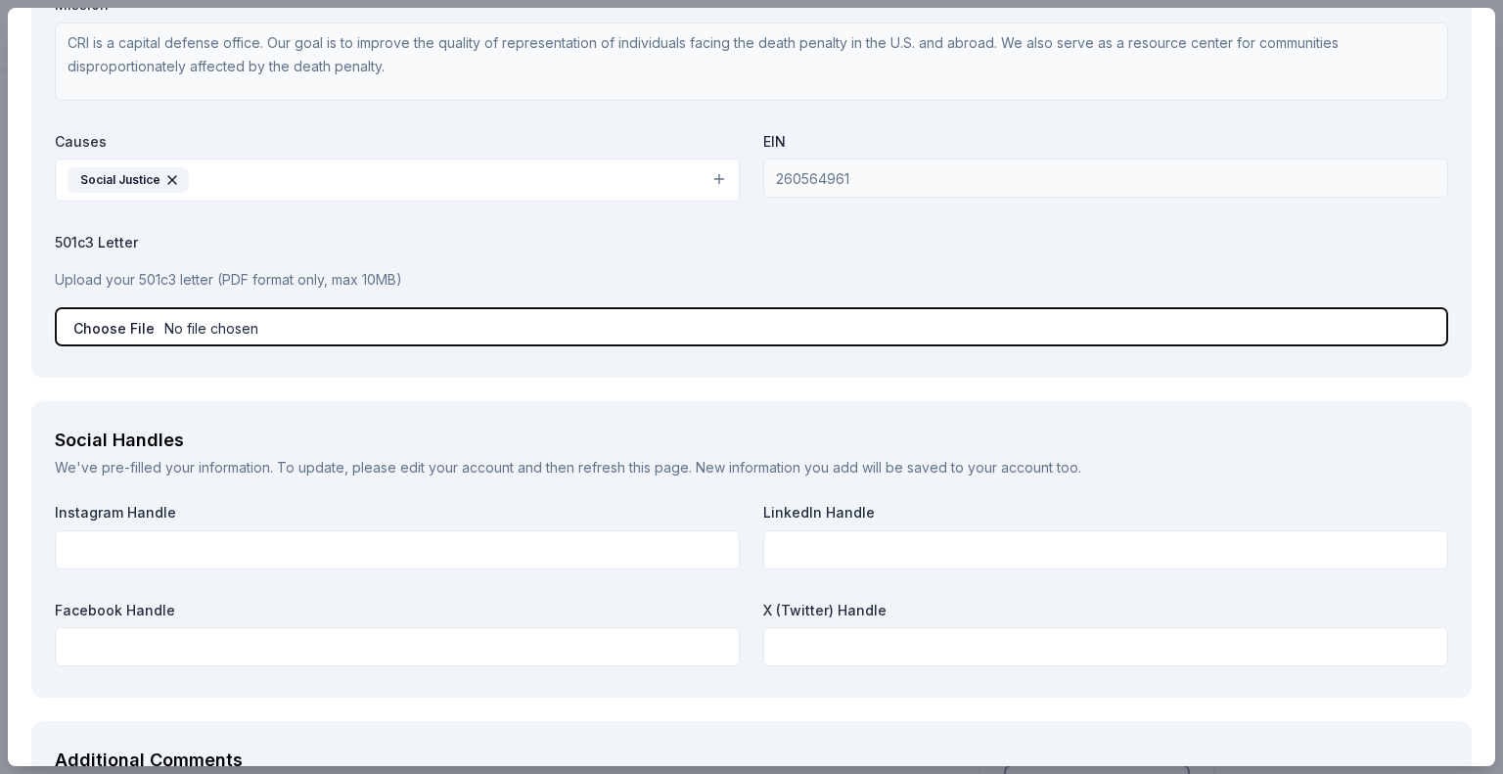
click at [115, 325] on input "file" at bounding box center [751, 326] width 1393 height 39
type input "C:\fakepath\IRS determination letter.pdf"
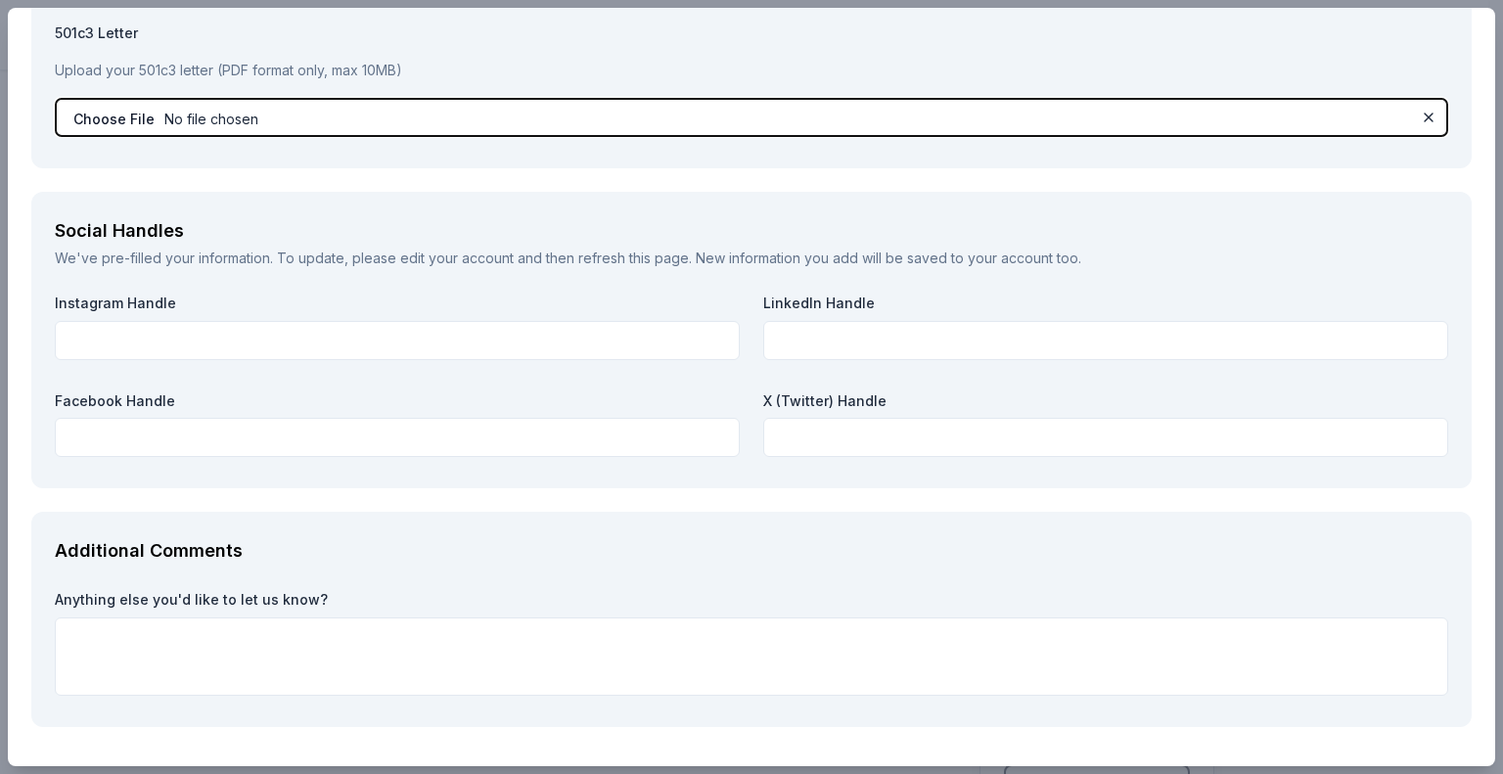
scroll to position [2070, 0]
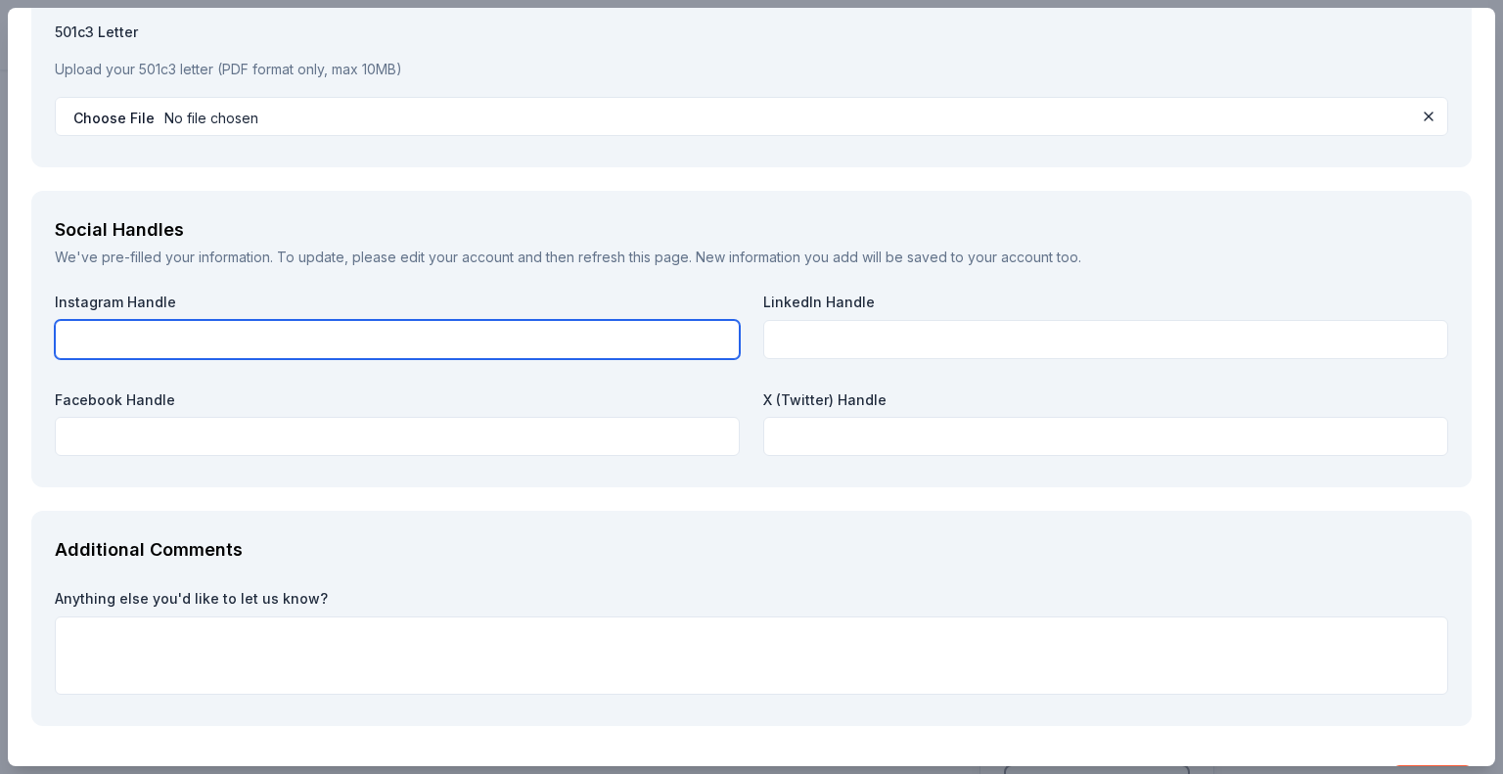
click at [250, 345] on input "text" at bounding box center [397, 339] width 685 height 39
paste input "@fullpicturejustice)"
type input "@fullpicturejustice"
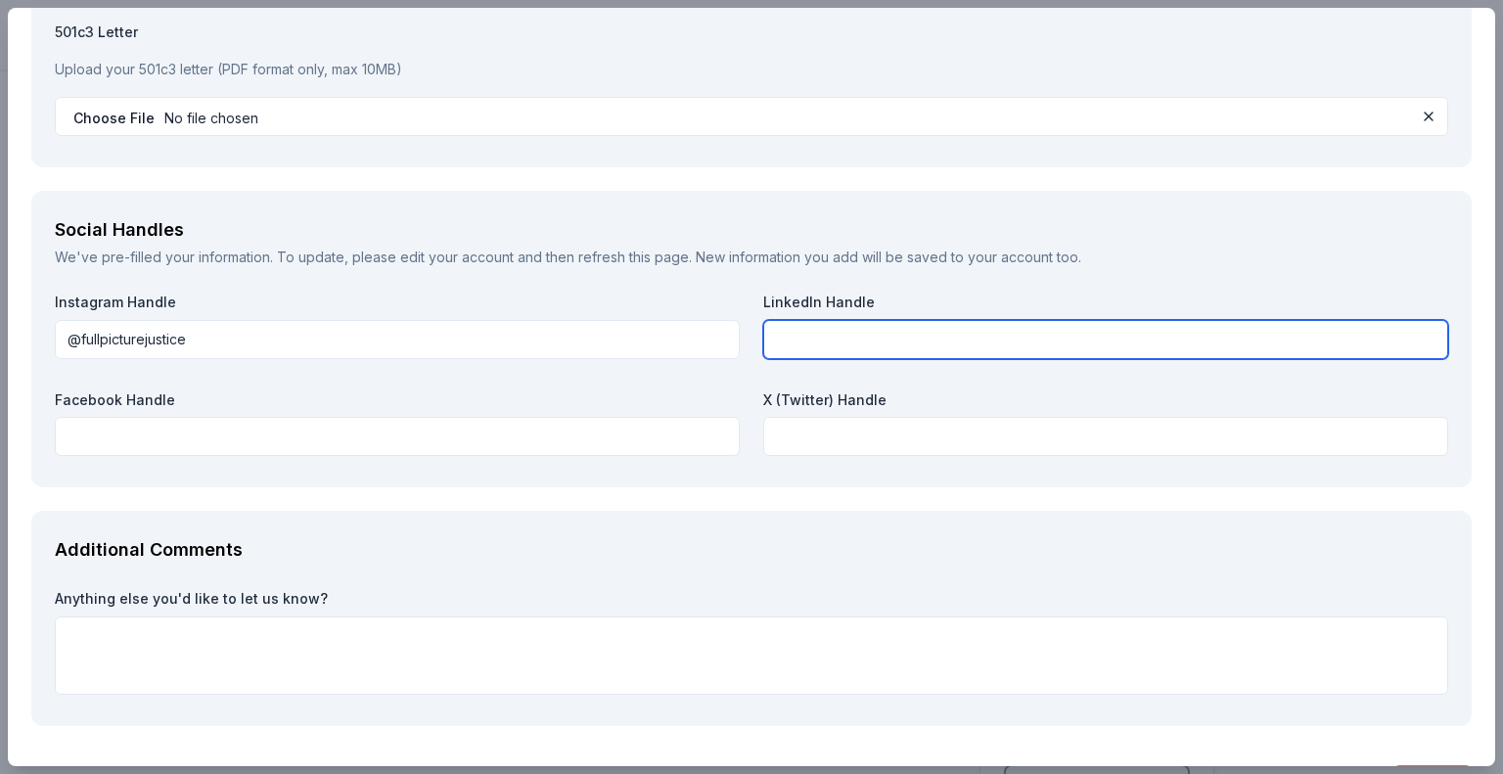
click at [822, 339] on input "text" at bounding box center [1105, 339] width 685 height 39
paste input "https://www.linkedin.com/company/full-picture-justice/posts/?feedView=all"
drag, startPoint x: 1305, startPoint y: 334, endPoint x: 1126, endPoint y: 339, distance: 179.1
click at [1126, 339] on input "https://www.linkedin.com/company/full-picture-justice/posts/?feedView=all" at bounding box center [1105, 339] width 685 height 39
type input "https://www.linkedin.com/company/full-picture-justice/"
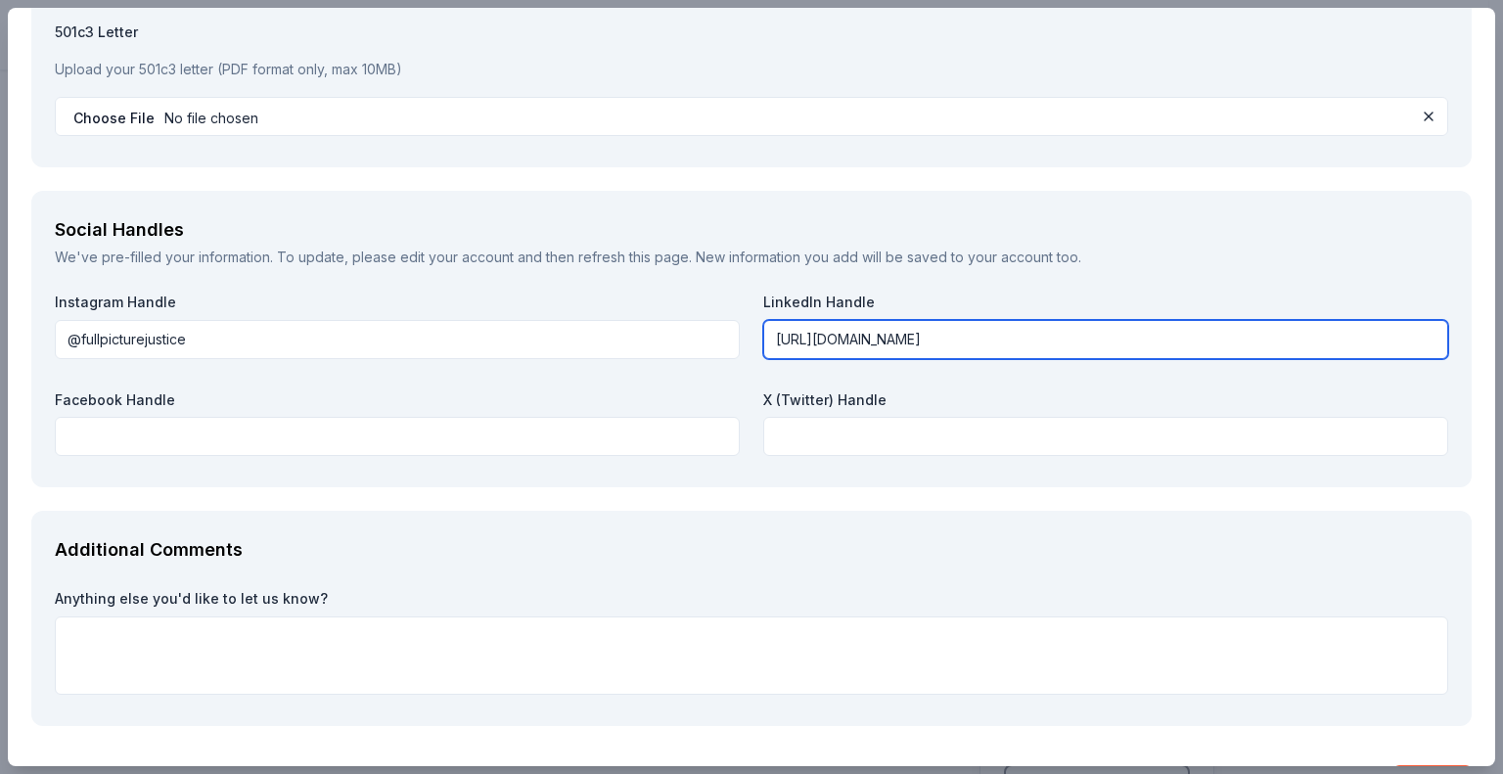
drag, startPoint x: 1175, startPoint y: 338, endPoint x: 747, endPoint y: 338, distance: 427.5
click at [747, 338] on div "Instagram Handle @fullpicturejustice LinkedIn Handle https://www.linkedin.com/c…" at bounding box center [751, 378] width 1393 height 171
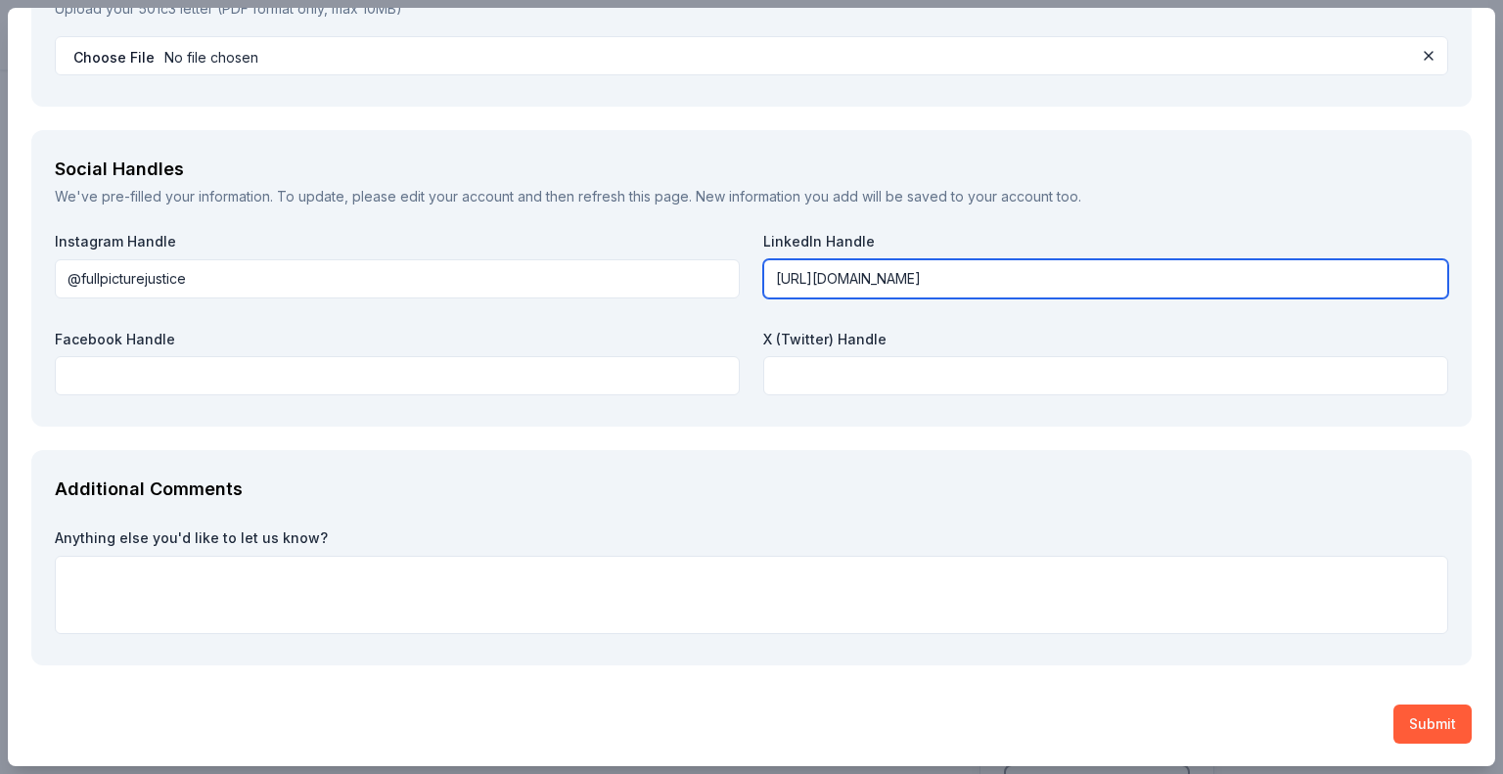
scroll to position [2108, 0]
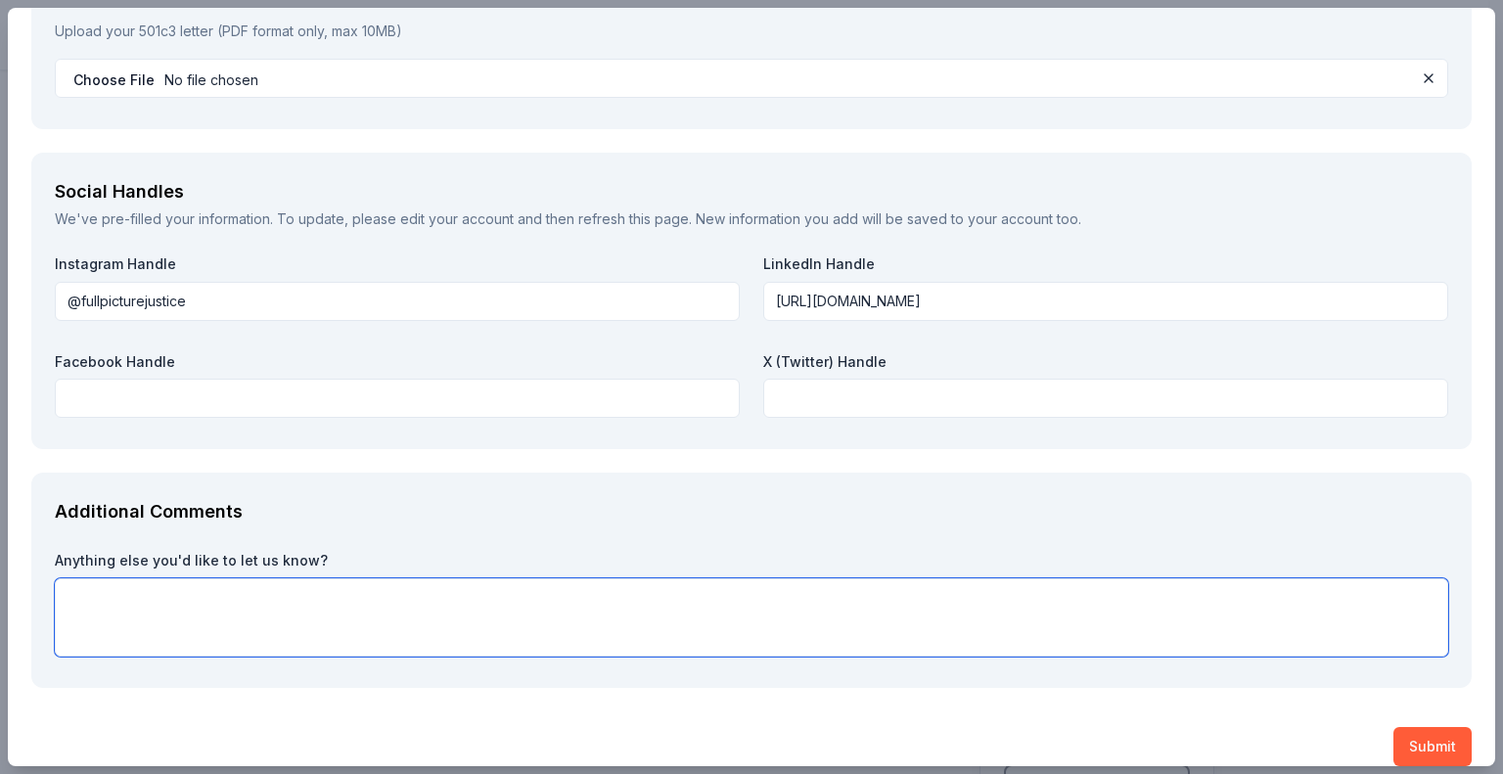
click at [327, 600] on textarea at bounding box center [751, 617] width 1393 height 78
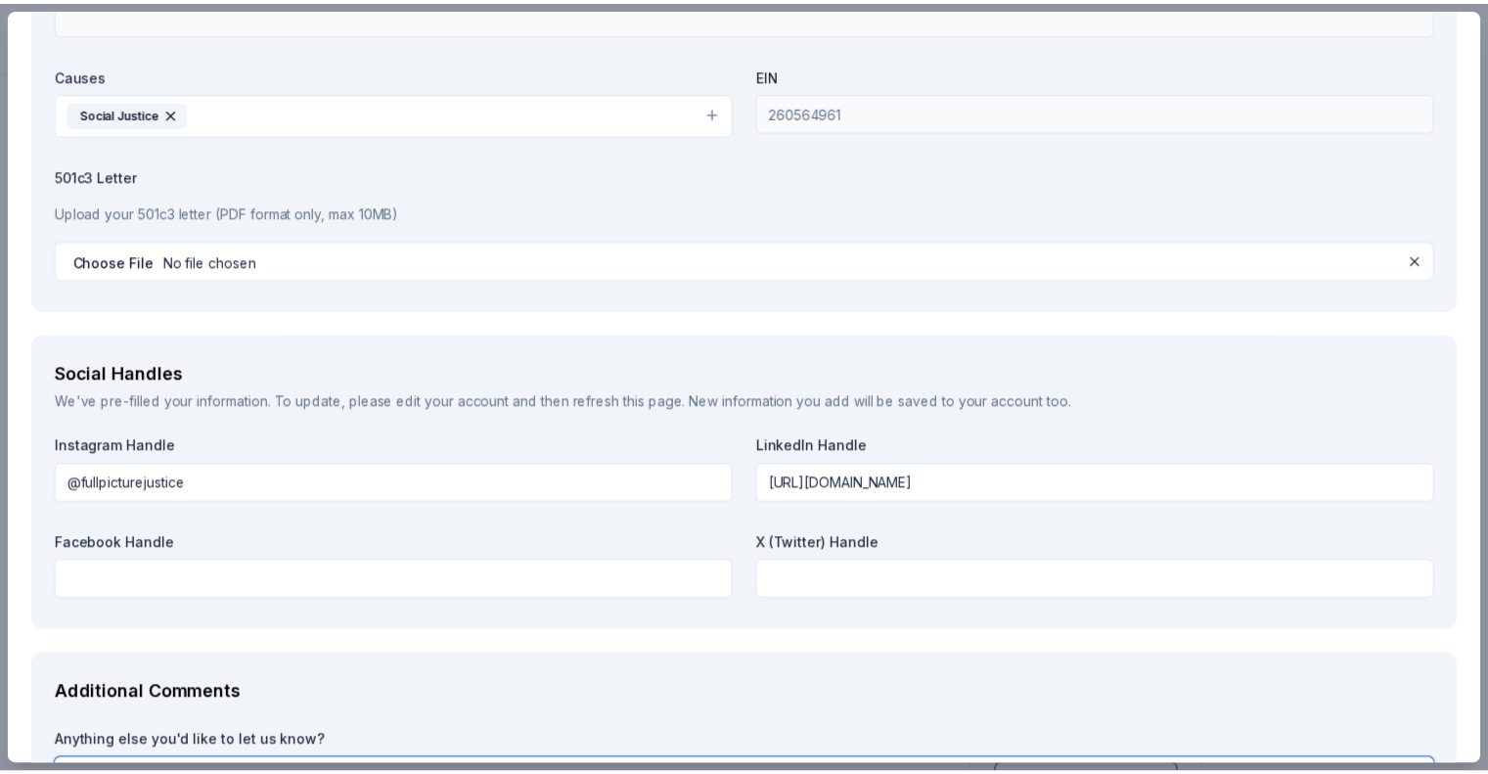
scroll to position [2131, 0]
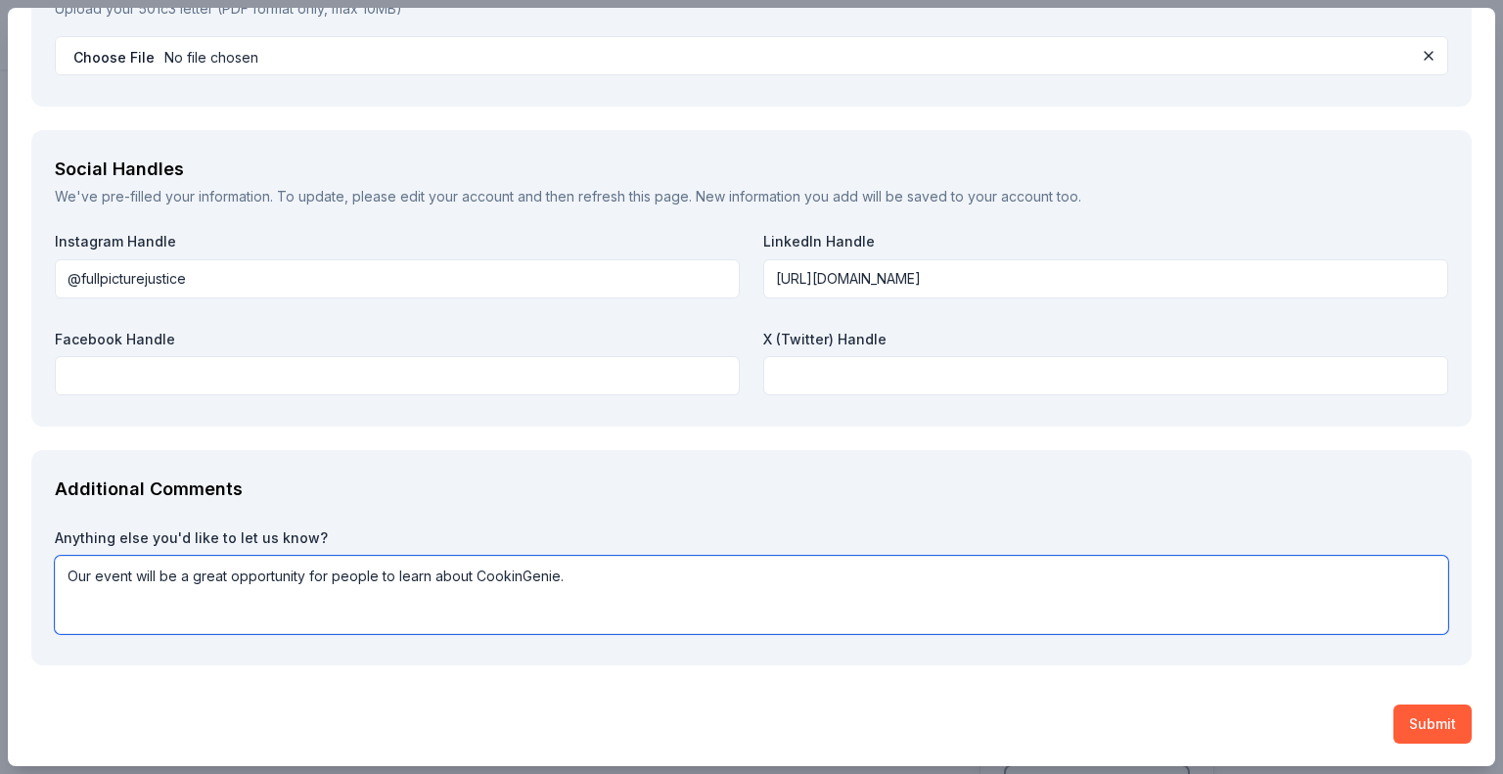
click at [327, 579] on textarea "Our event will be a great opportunity for people to learn about CookinGenie." at bounding box center [751, 595] width 1393 height 78
click at [627, 580] on textarea "Our event will be a great opportunity for Bay Area people to learn about Cookin…" at bounding box center [751, 595] width 1393 height 78
type textarea "Our event will be a great opportunity for Bay Area people to learn about Cookin…"
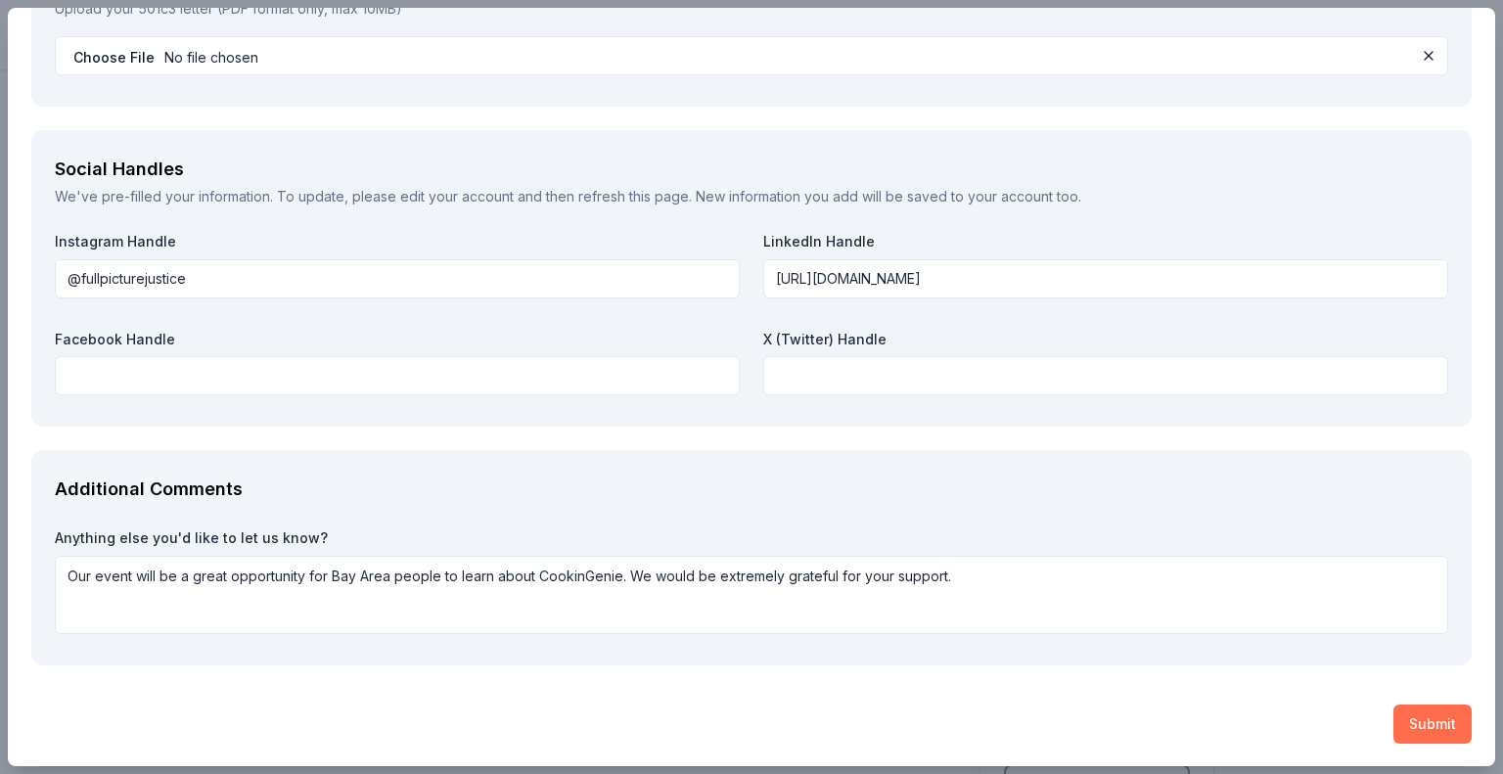
click at [1422, 724] on button "Submit" at bounding box center [1432, 723] width 78 height 39
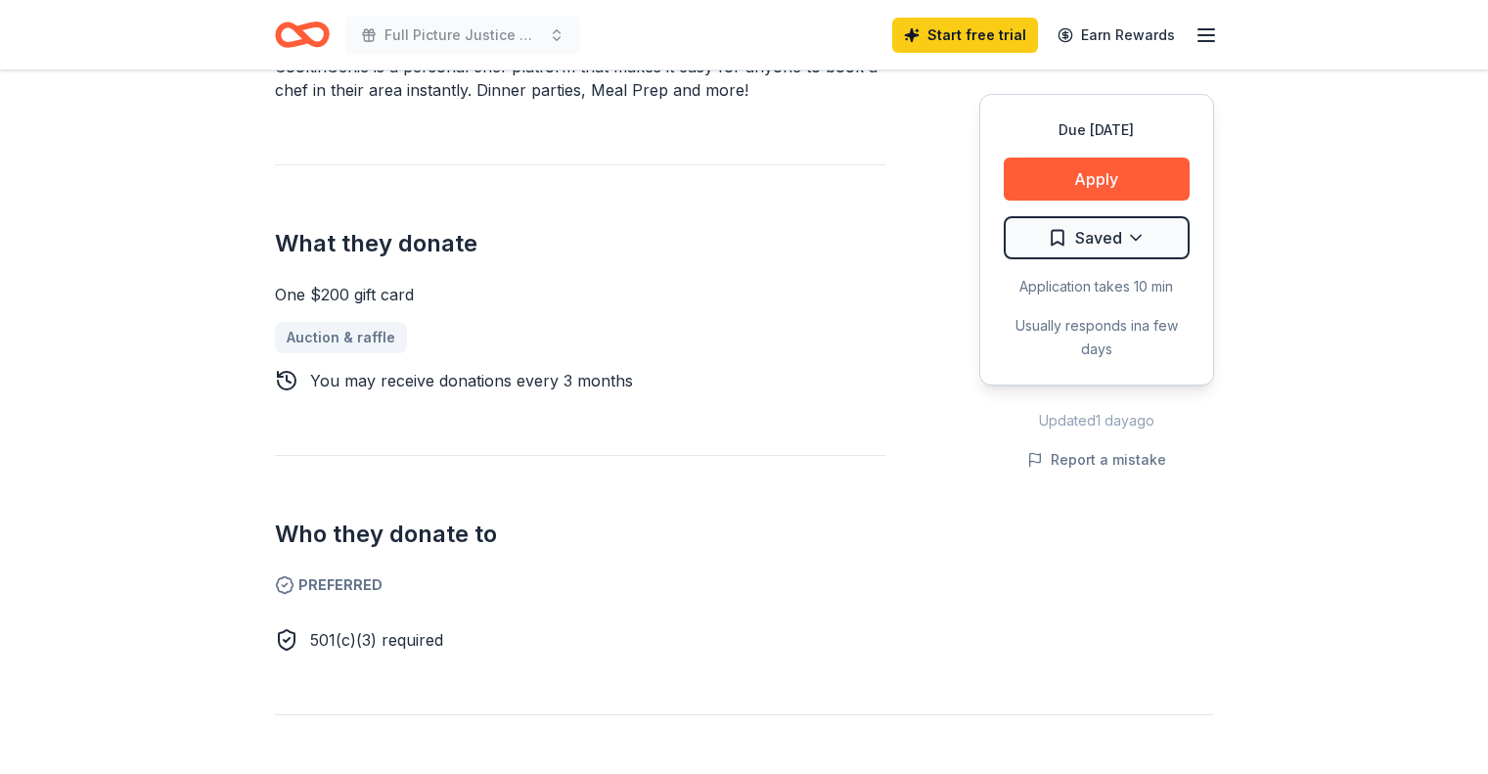
scroll to position [725, 0]
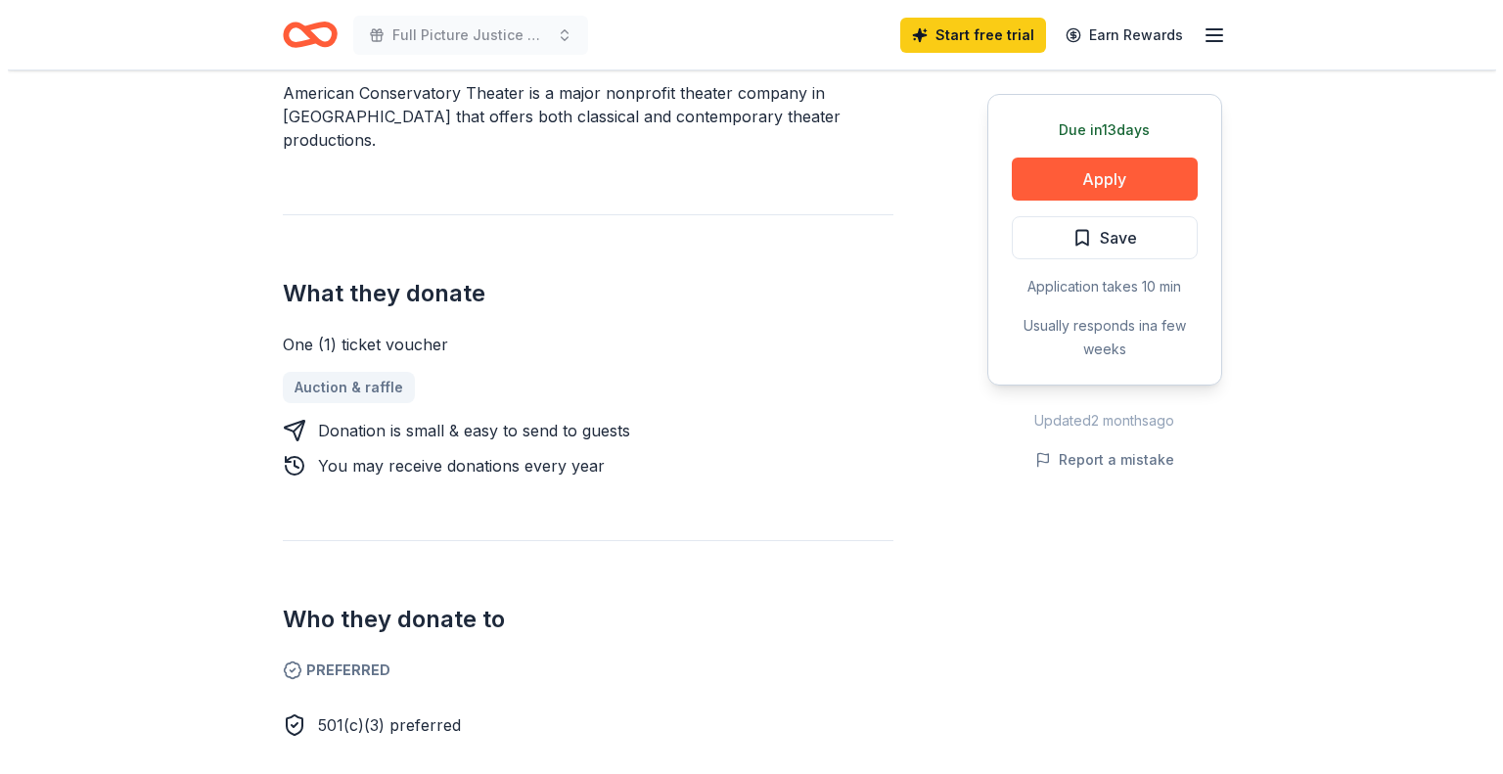
scroll to position [612, 0]
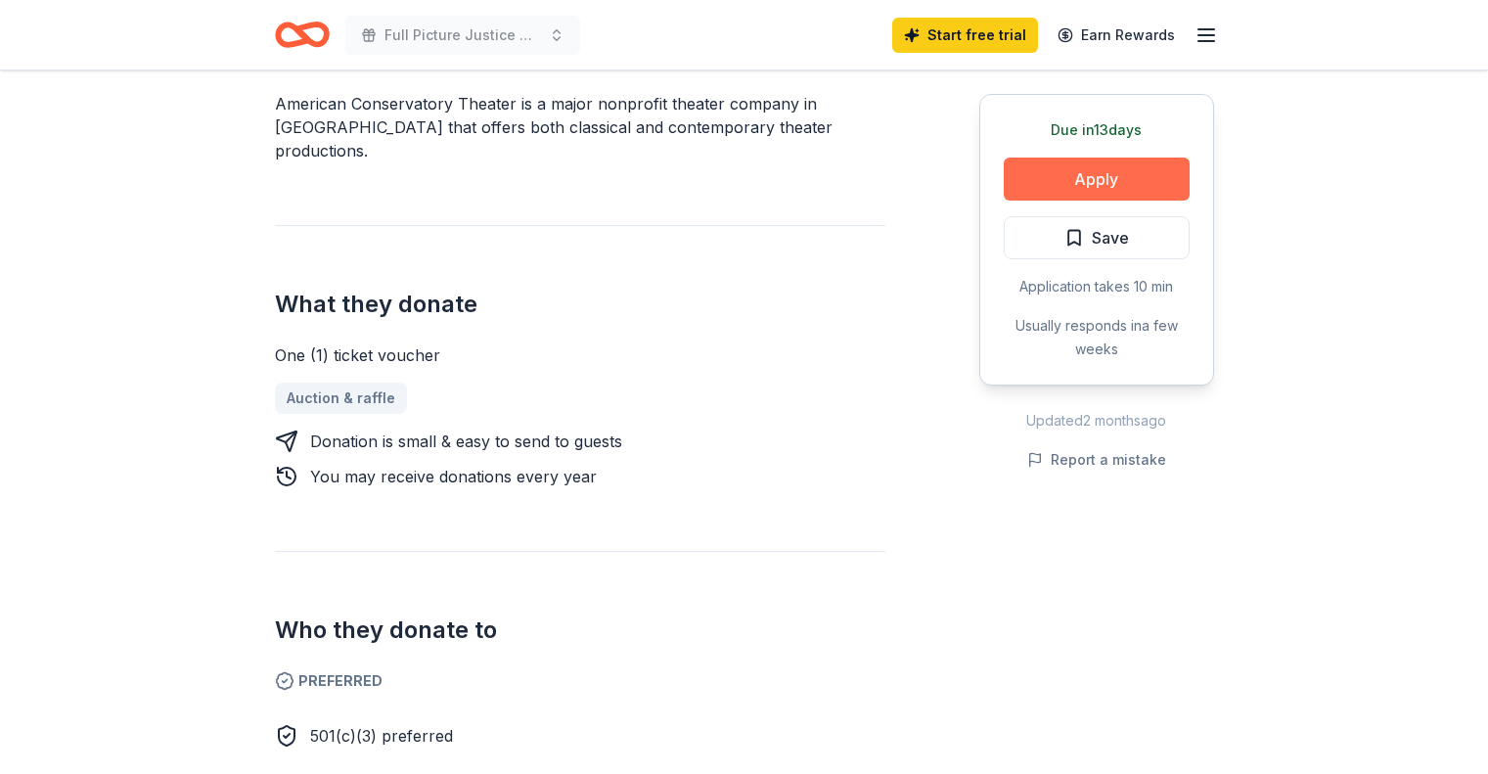
click at [1091, 168] on button "Apply" at bounding box center [1097, 179] width 186 height 43
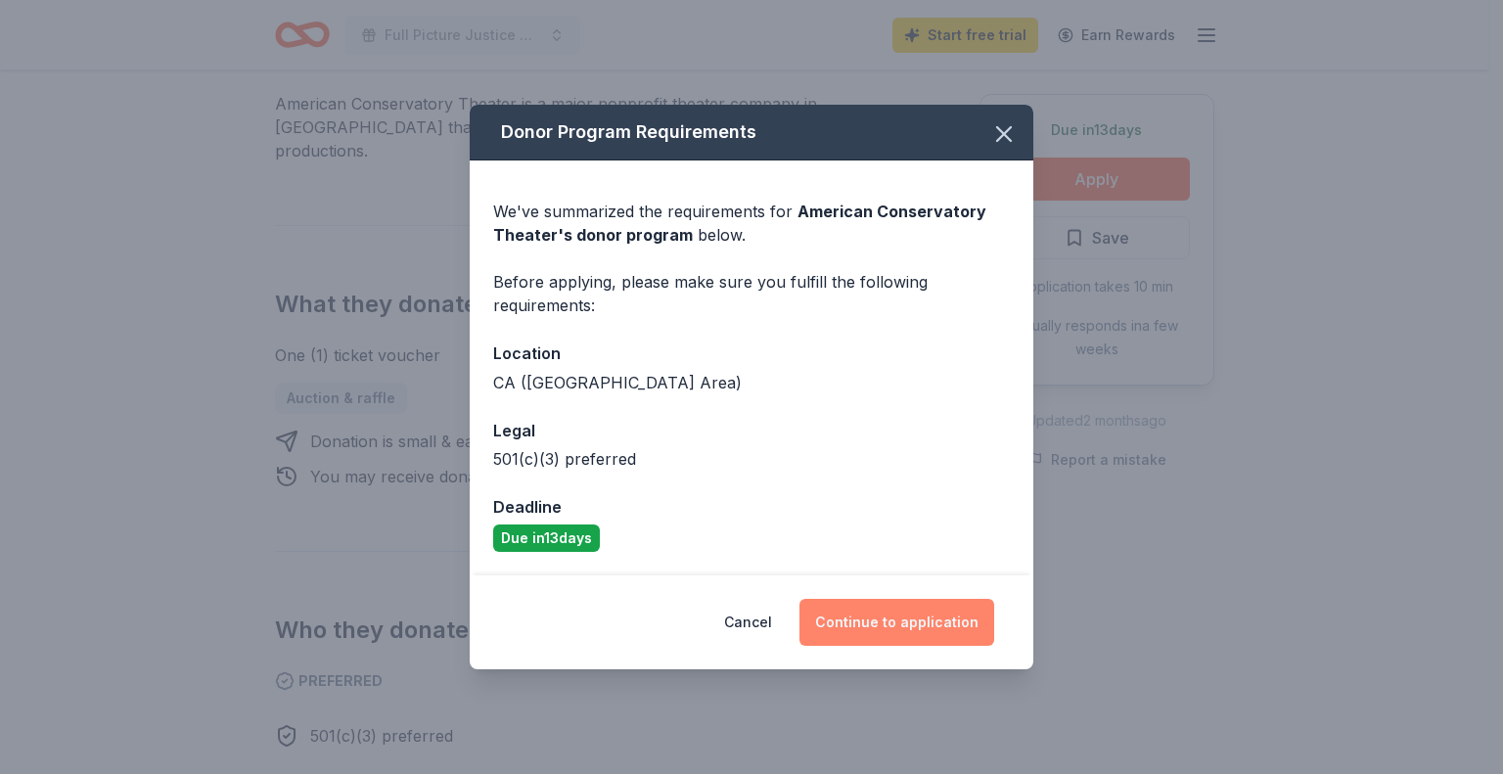
click at [901, 624] on button "Continue to application" at bounding box center [896, 622] width 195 height 47
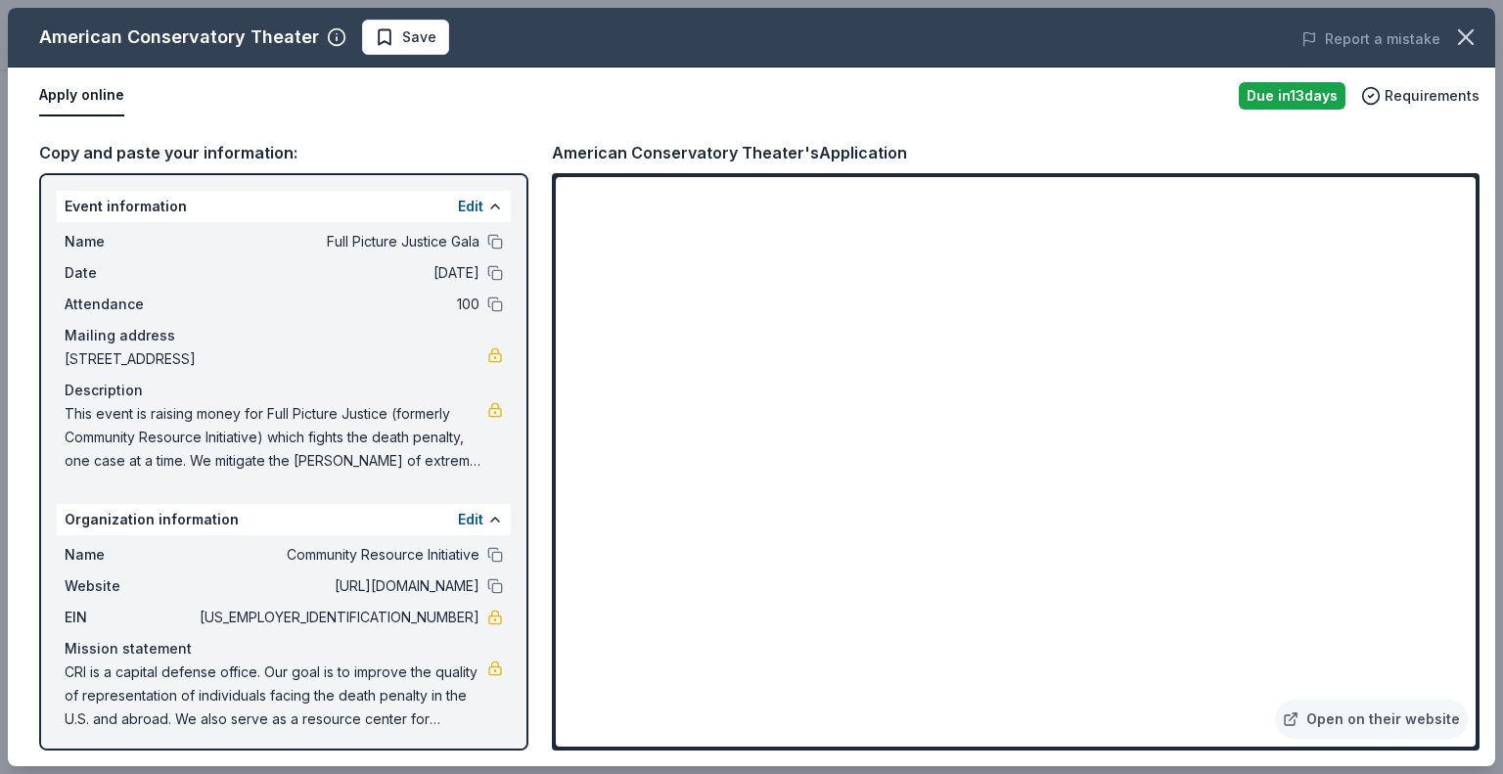
click at [128, 425] on span "This event is raising money for Full Picture Justice (formerly Community Resour…" at bounding box center [276, 437] width 423 height 70
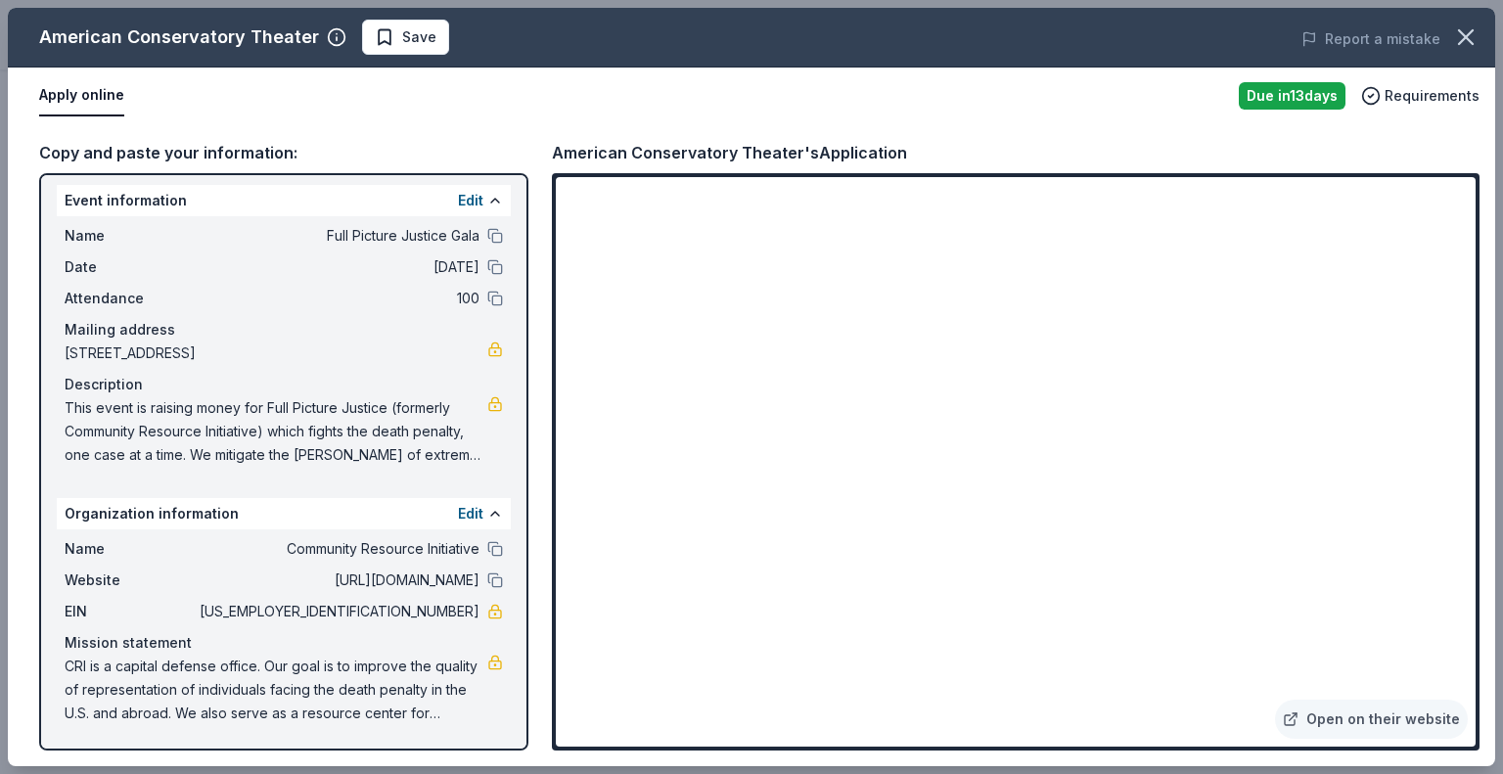
scroll to position [0, 0]
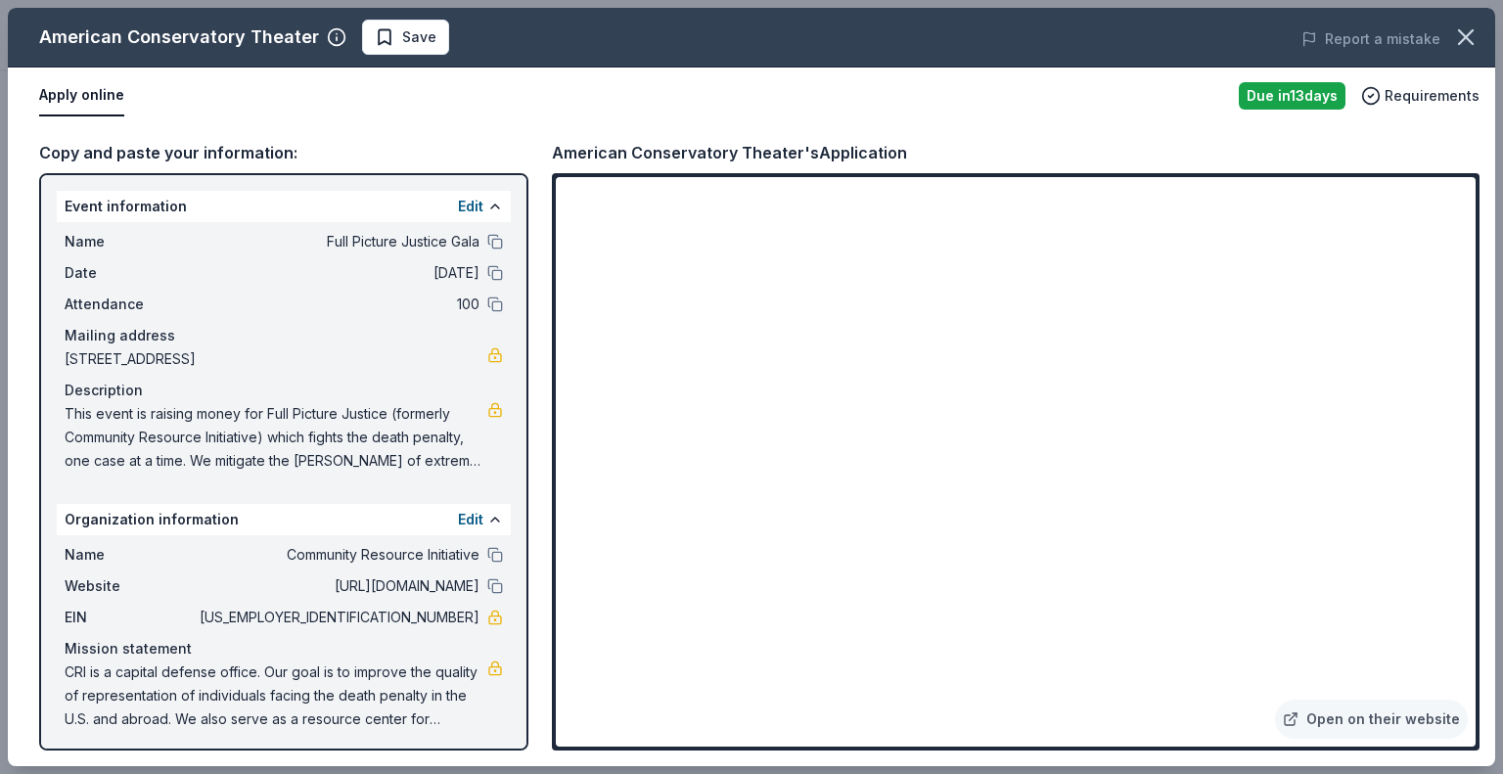
click at [352, 454] on span "This event is raising money for Full Picture Justice (formerly Community Resour…" at bounding box center [276, 437] width 423 height 70
